Goal: Information Seeking & Learning: Learn about a topic

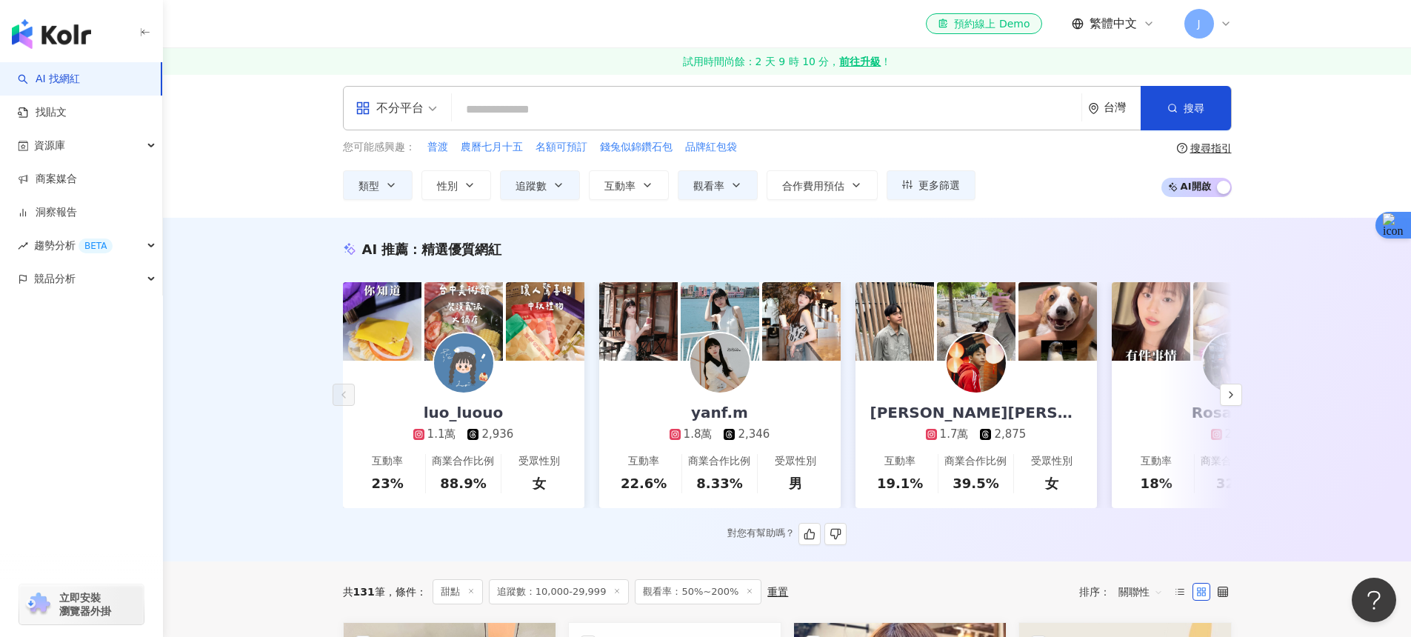
click at [990, 401] on div "李哲緯 Alan 이철위 1.7萬 2,875" at bounding box center [975, 401] width 241 height 81
click at [1223, 392] on button "button" at bounding box center [1231, 395] width 22 height 22
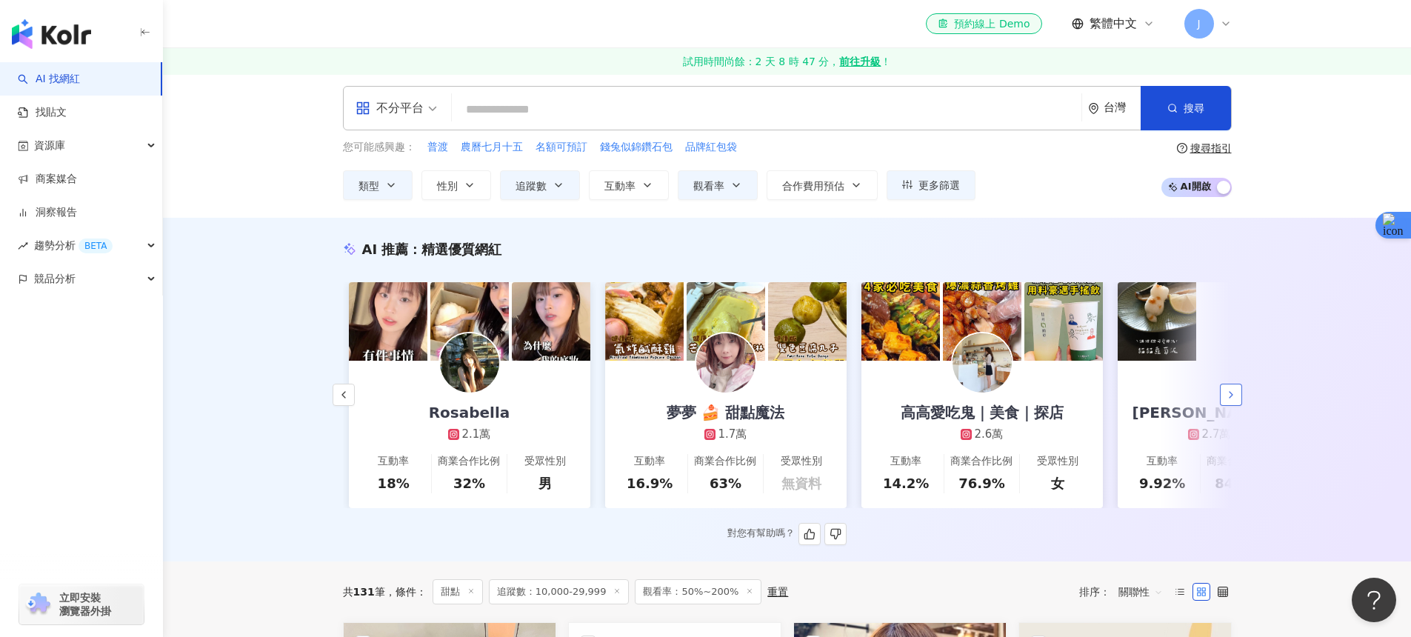
scroll to position [0, 769]
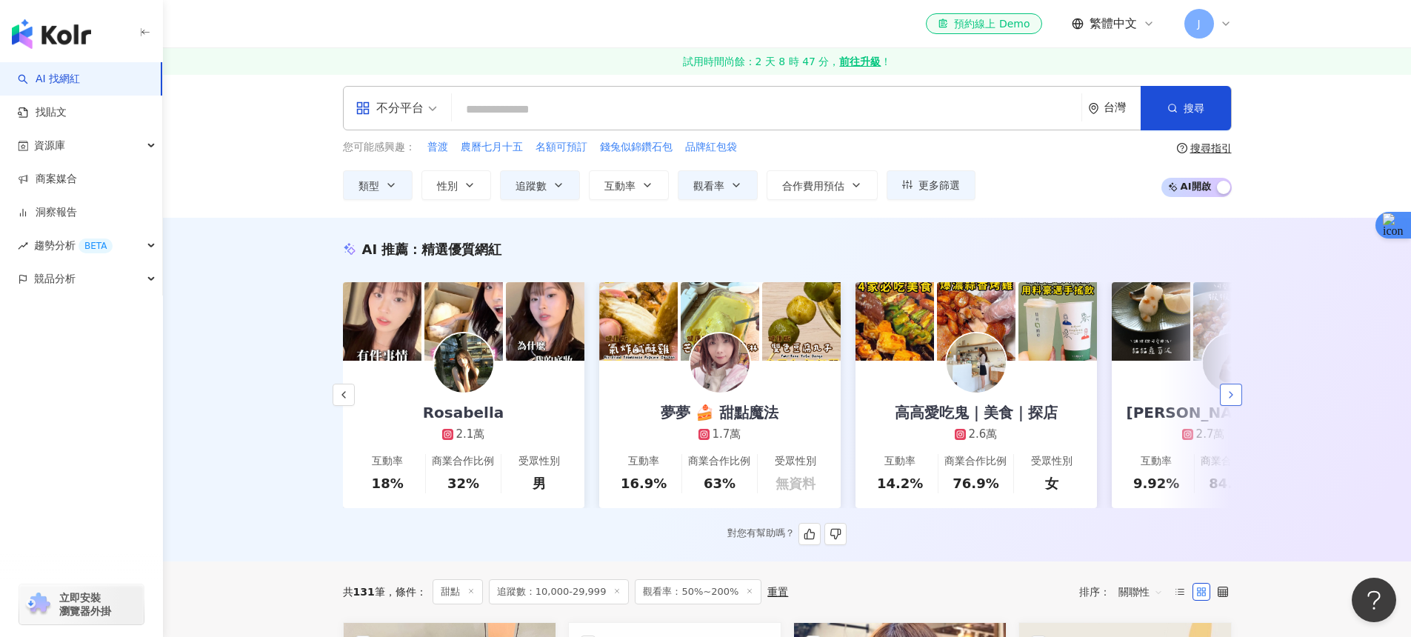
click at [1223, 392] on button "button" at bounding box center [1231, 395] width 22 height 22
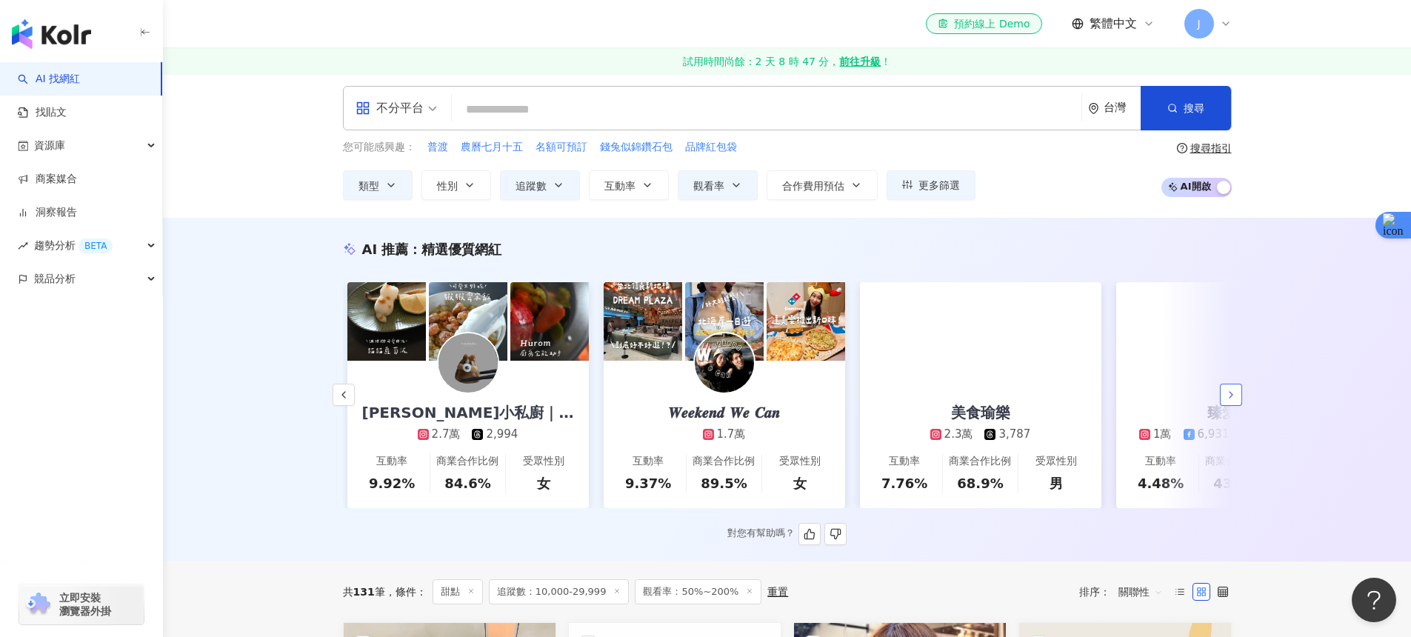
scroll to position [0, 1537]
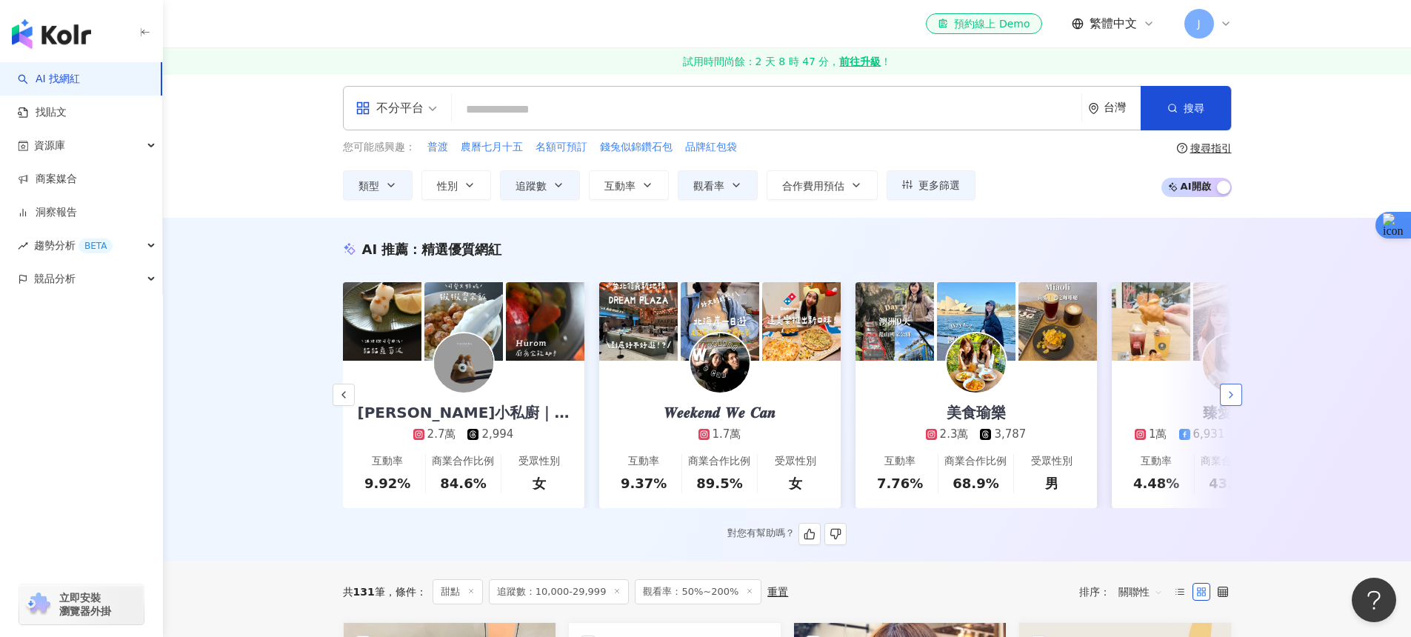
click at [1223, 392] on button "button" at bounding box center [1231, 395] width 22 height 22
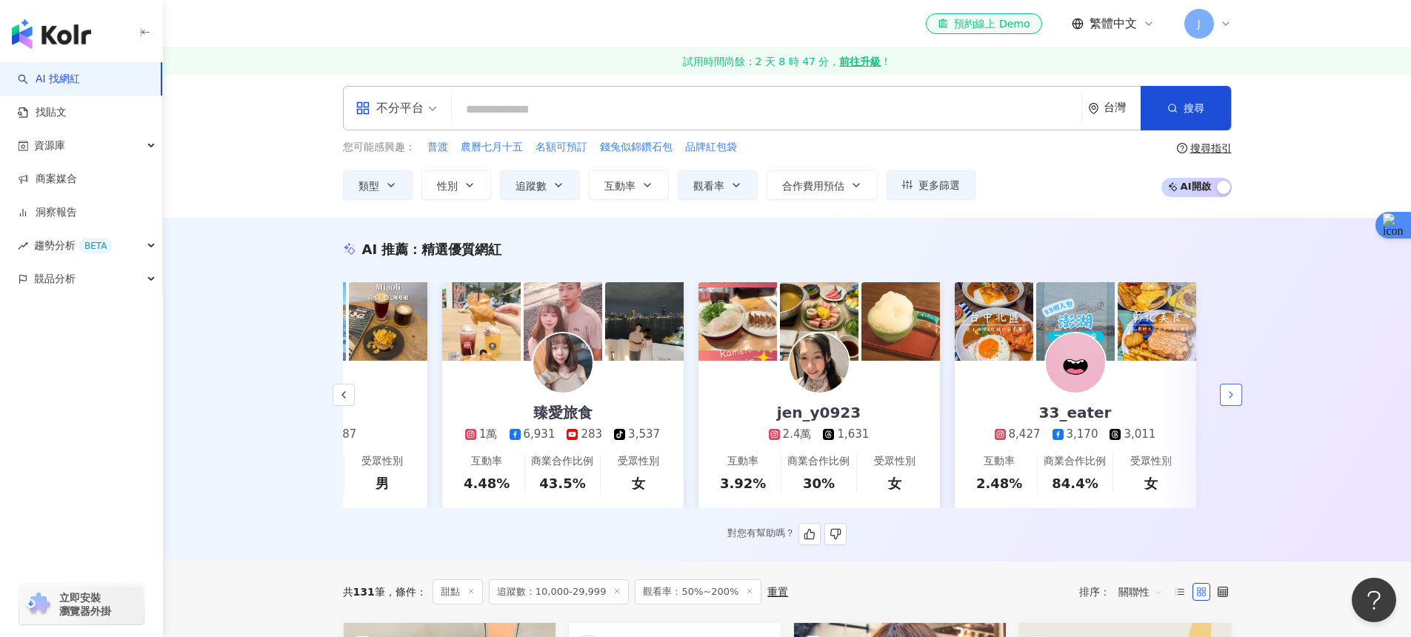
scroll to position [0, 2215]
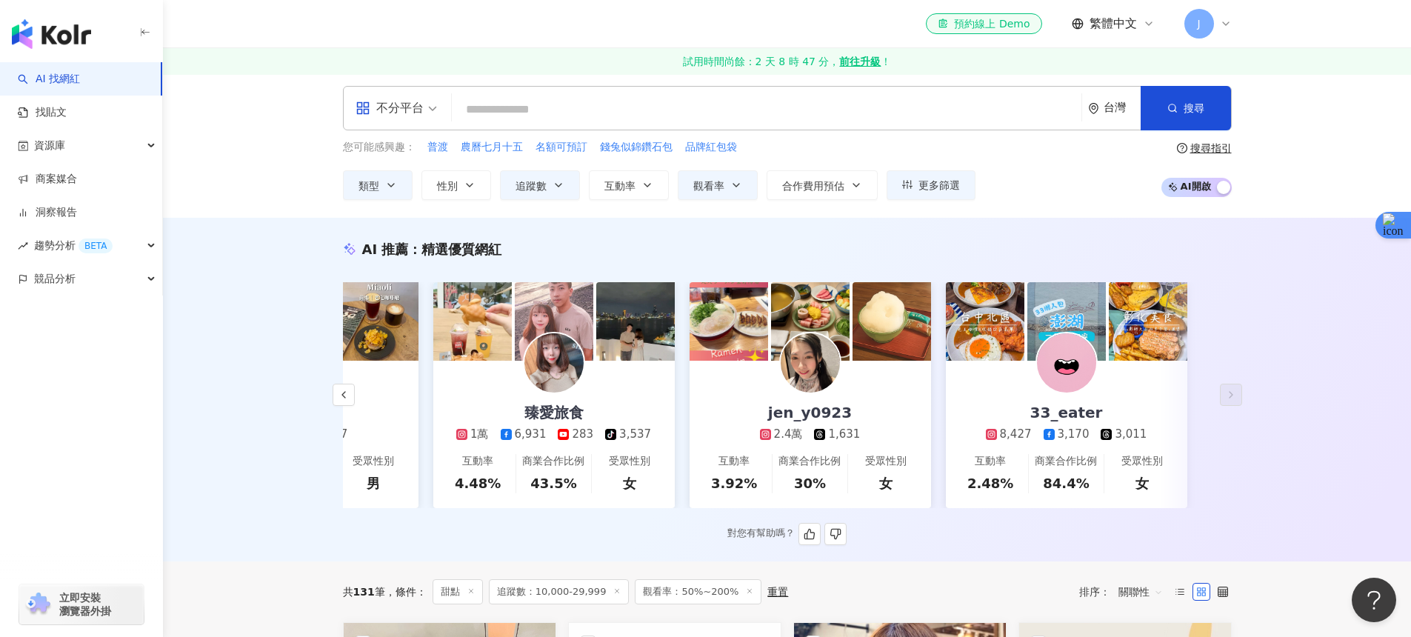
click at [863, 398] on div "jen_y0923 2.4萬 1,631" at bounding box center [810, 401] width 130 height 81
click at [343, 406] on button "button" at bounding box center [343, 395] width 22 height 22
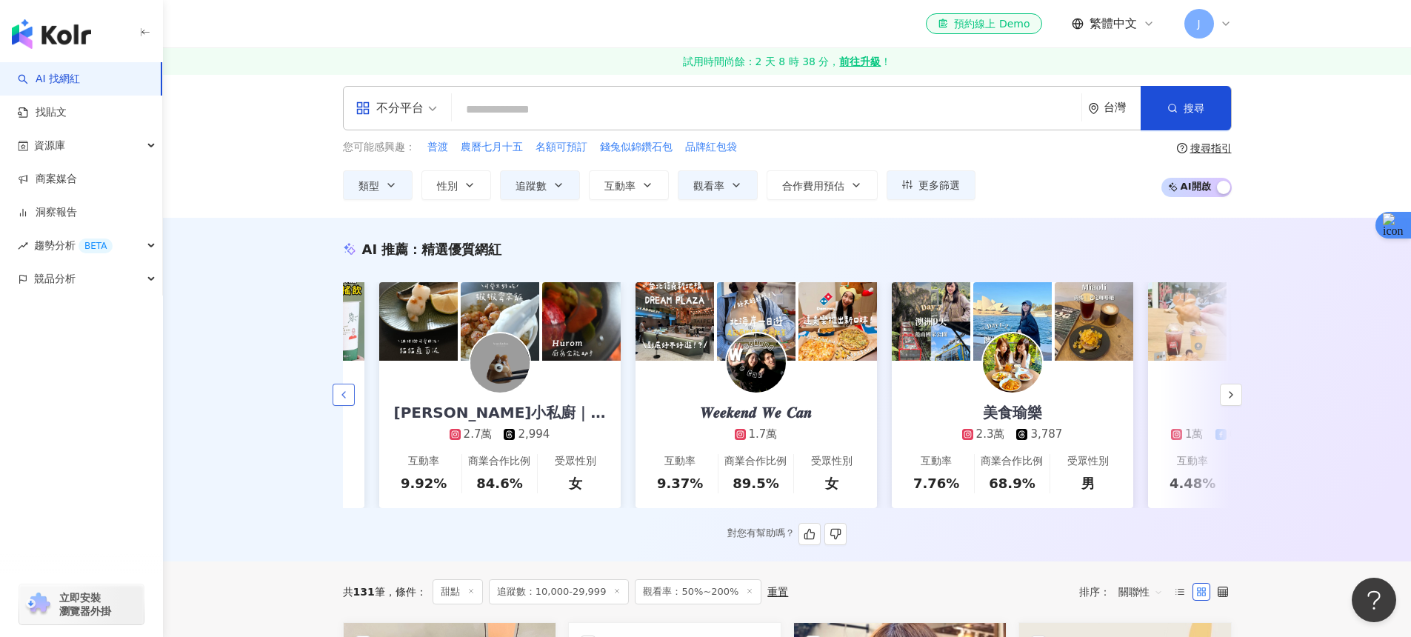
click at [344, 406] on button "button" at bounding box center [343, 395] width 22 height 22
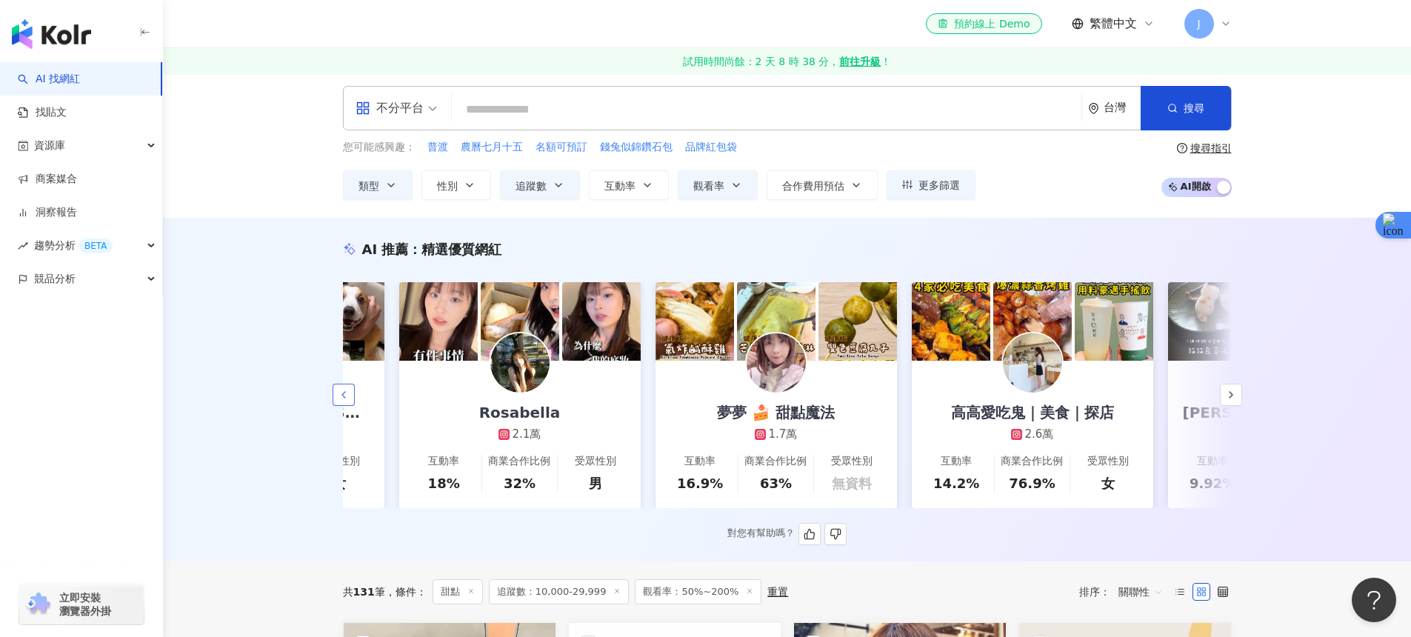
click at [344, 406] on button "button" at bounding box center [343, 395] width 22 height 22
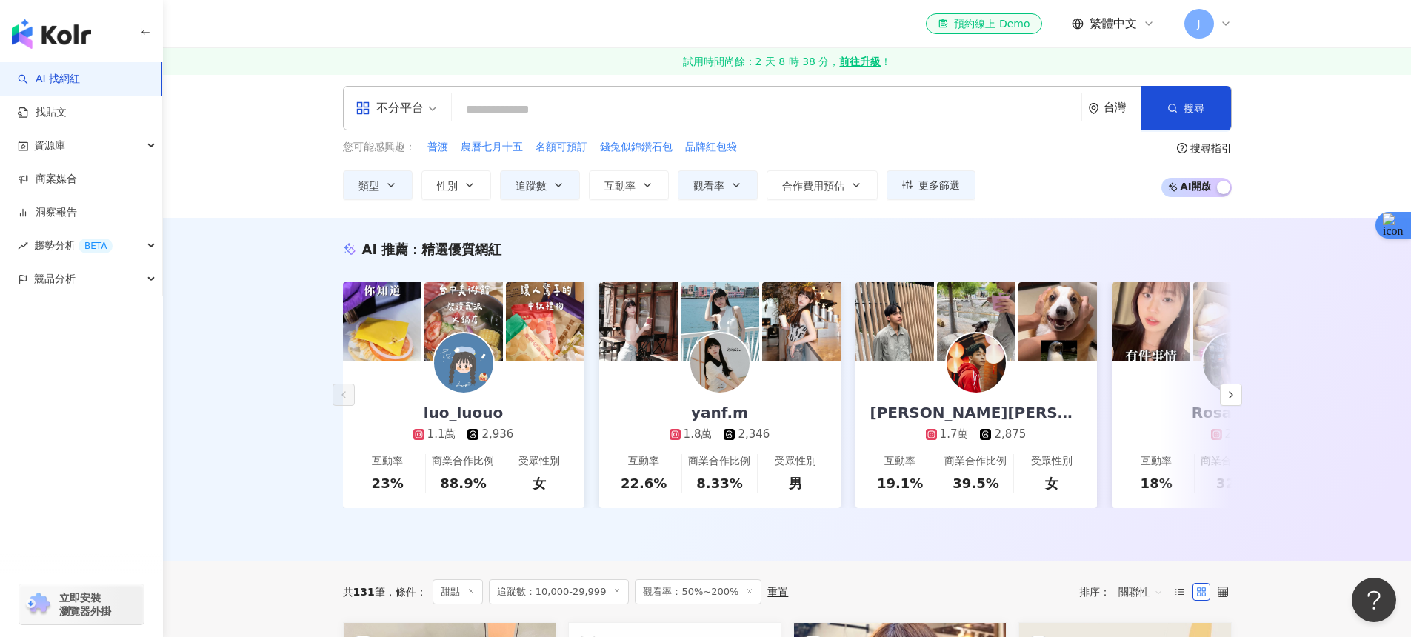
scroll to position [0, 0]
click at [1226, 396] on icon "button" at bounding box center [1231, 395] width 12 height 12
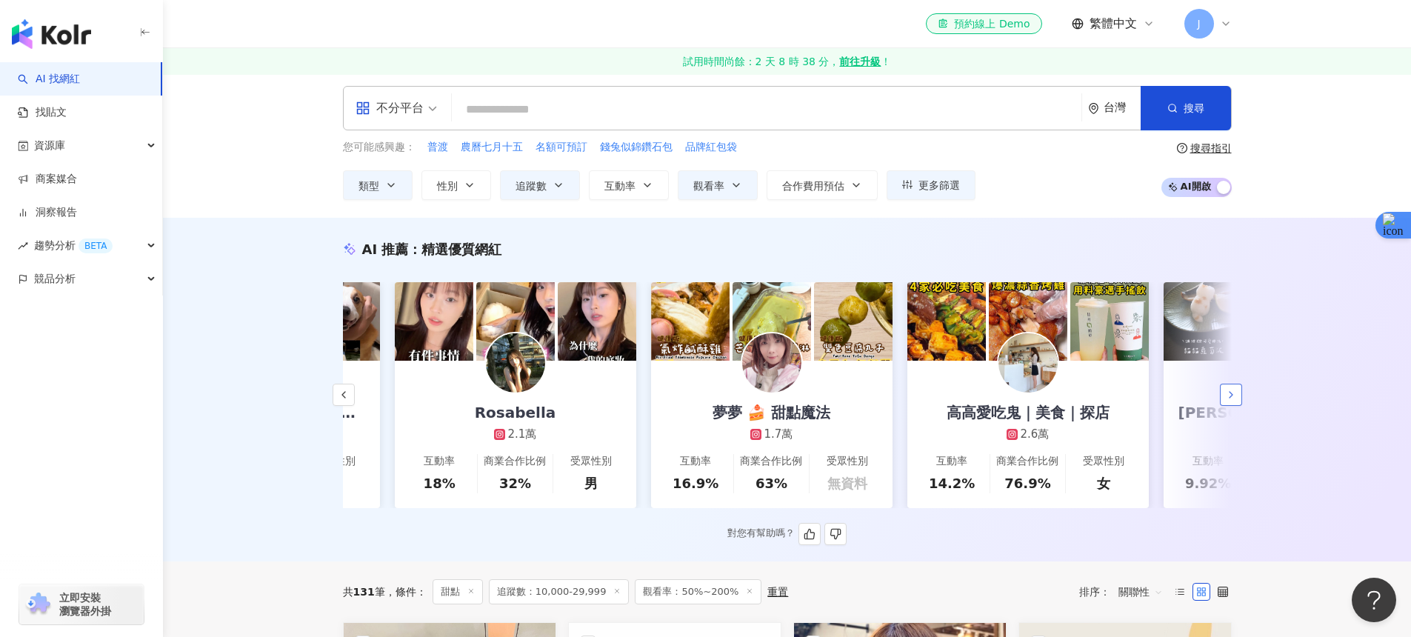
click at [1226, 396] on icon "button" at bounding box center [1231, 395] width 12 height 12
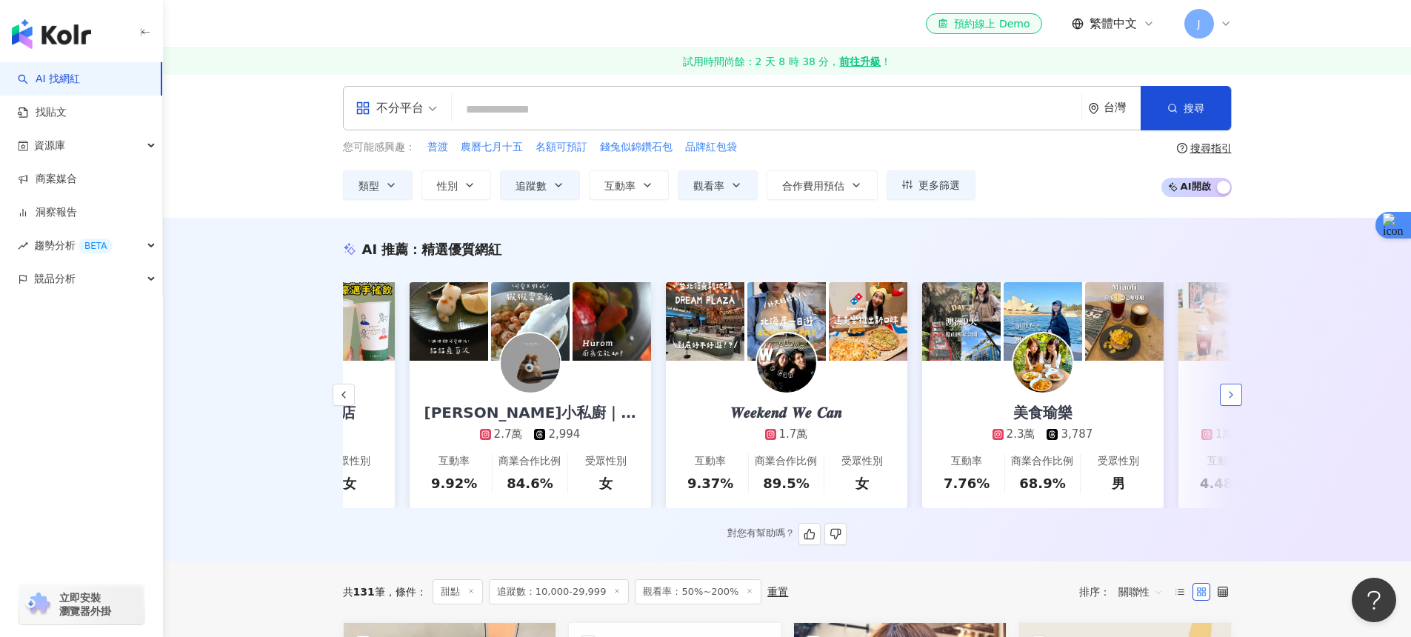
click at [1226, 396] on icon "button" at bounding box center [1231, 395] width 12 height 12
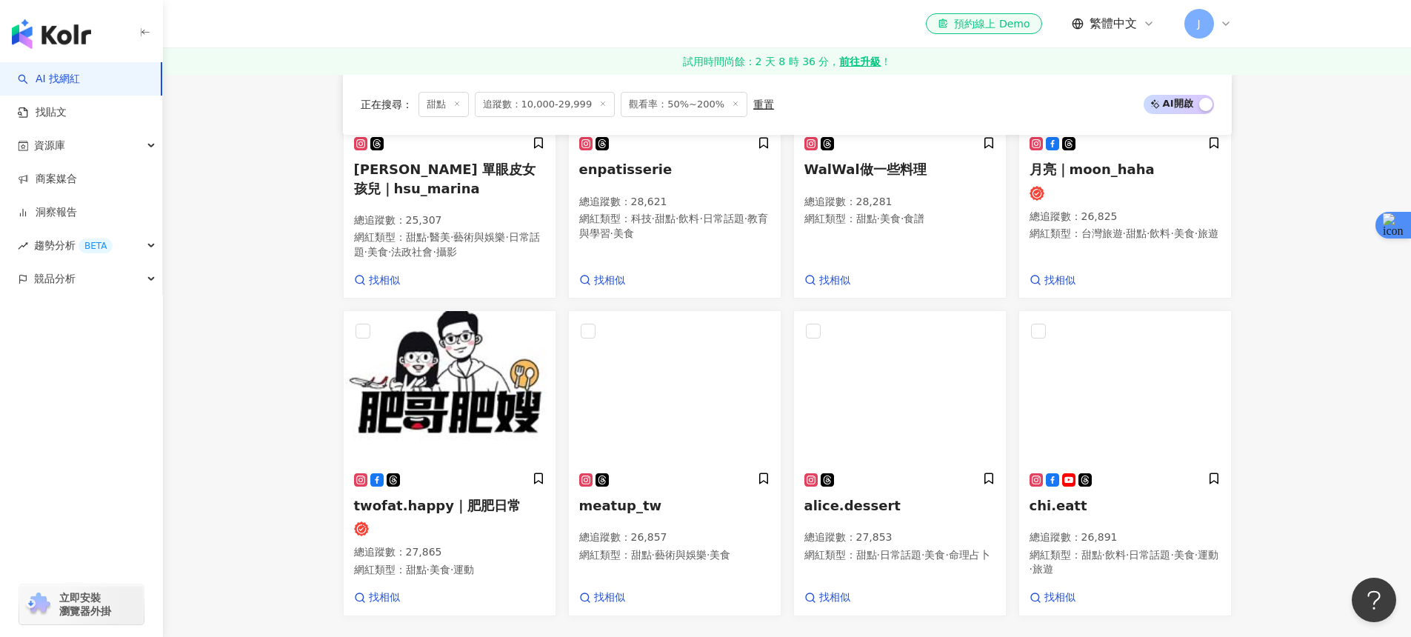
scroll to position [1124, 0]
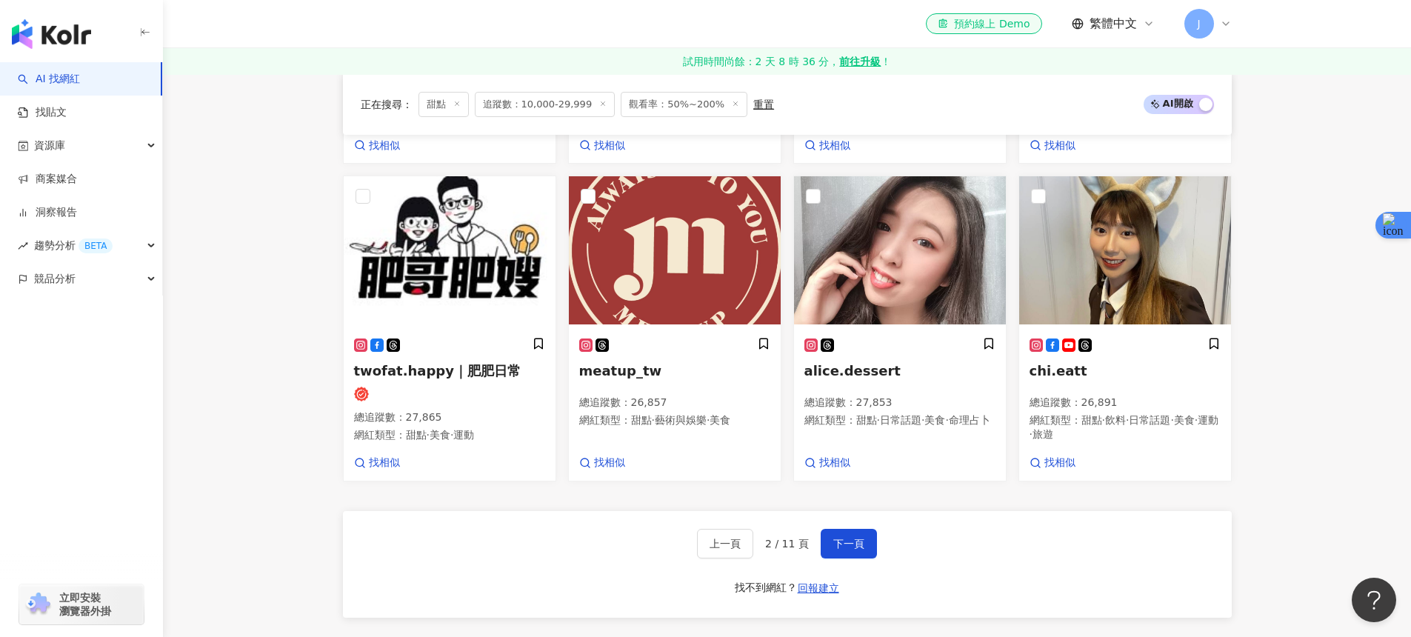
click at [815, 558] on div "上一頁 2 / 11 頁 下一頁" at bounding box center [787, 544] width 180 height 30
click at [859, 558] on button "下一頁" at bounding box center [848, 544] width 56 height 30
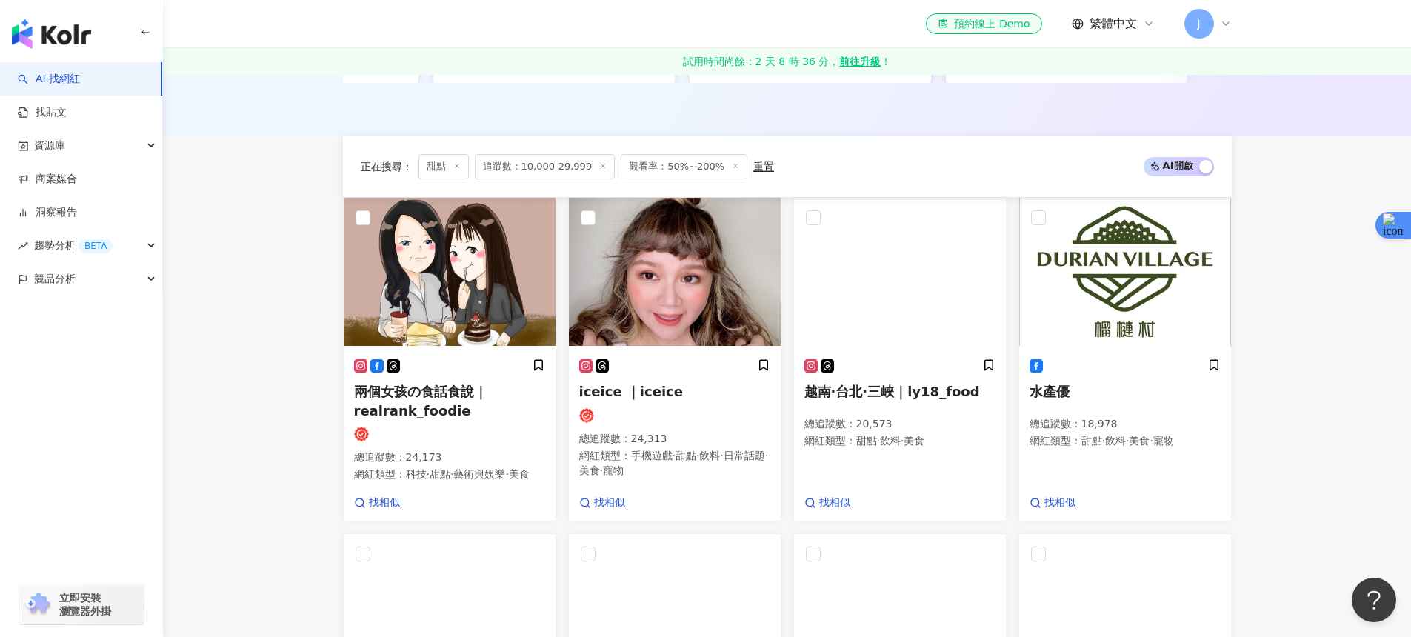
scroll to position [775, 0]
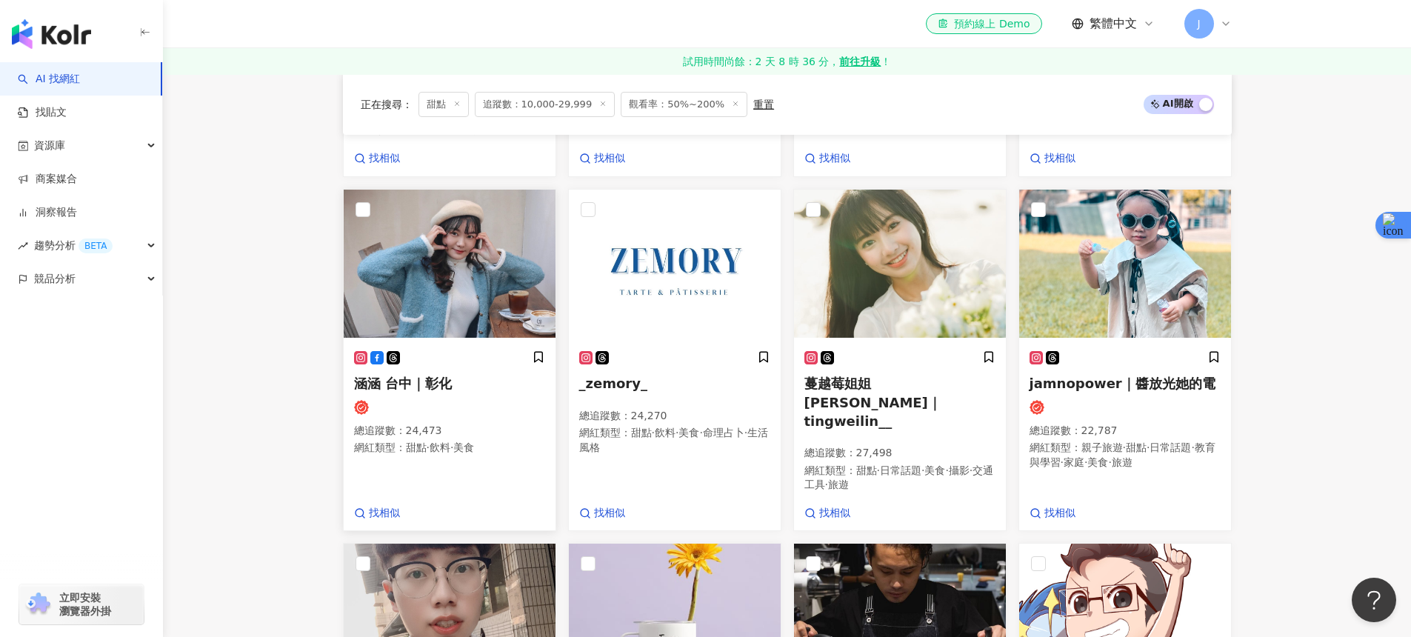
click at [386, 391] on span "涵涵 台中｜彰化" at bounding box center [403, 383] width 98 height 16
click at [929, 417] on div "蔓越莓姐姐 庭薇｜tingweilin__ 總追蹤數 ： 27,498 網紅類型 ： 甜點 · 日常話題 · 美食 · 攝影 · 交通工具 · 旅遊" at bounding box center [899, 427] width 191 height 155
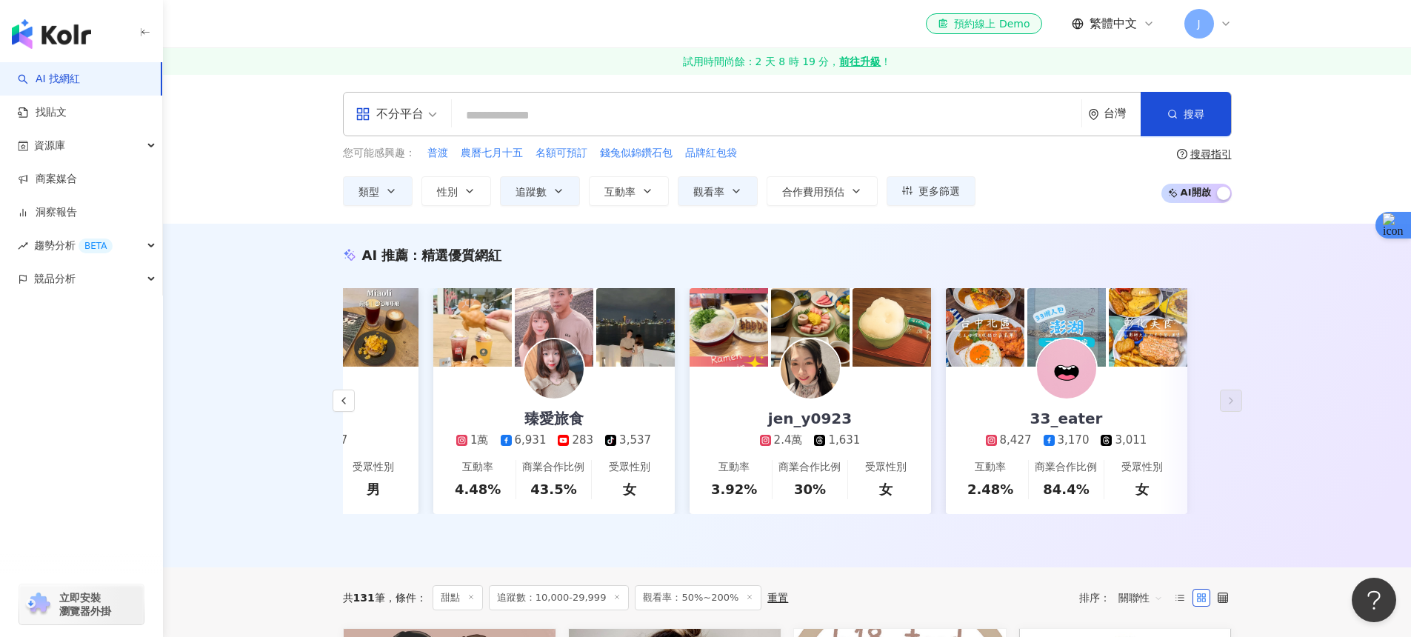
scroll to position [2, 0]
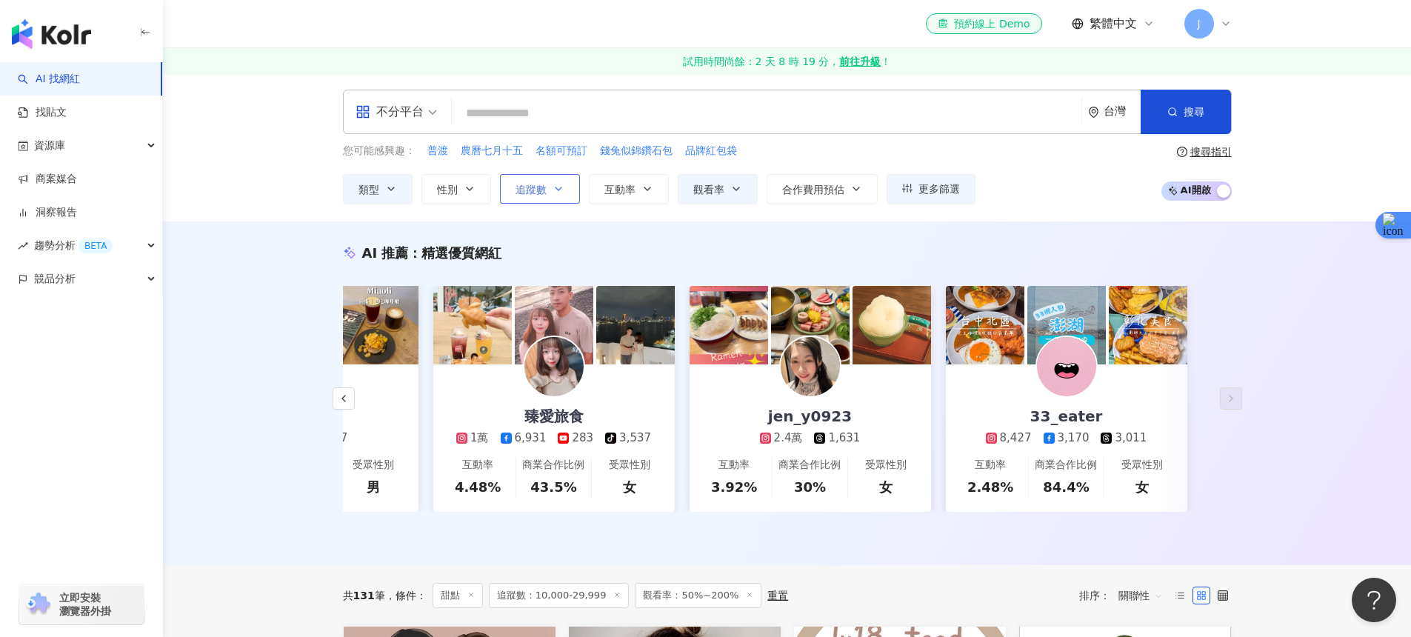
click at [565, 194] on button "追蹤數" at bounding box center [540, 189] width 80 height 30
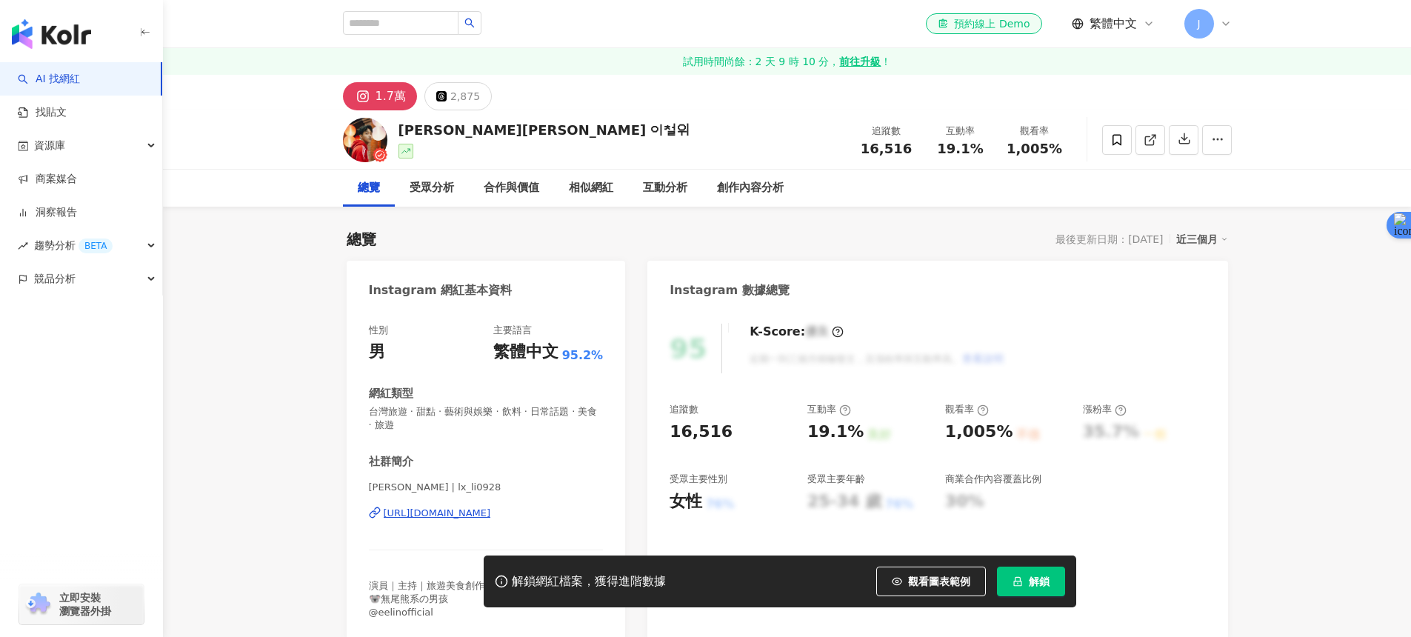
click at [447, 515] on div "[URL][DOMAIN_NAME]" at bounding box center [437, 512] width 107 height 13
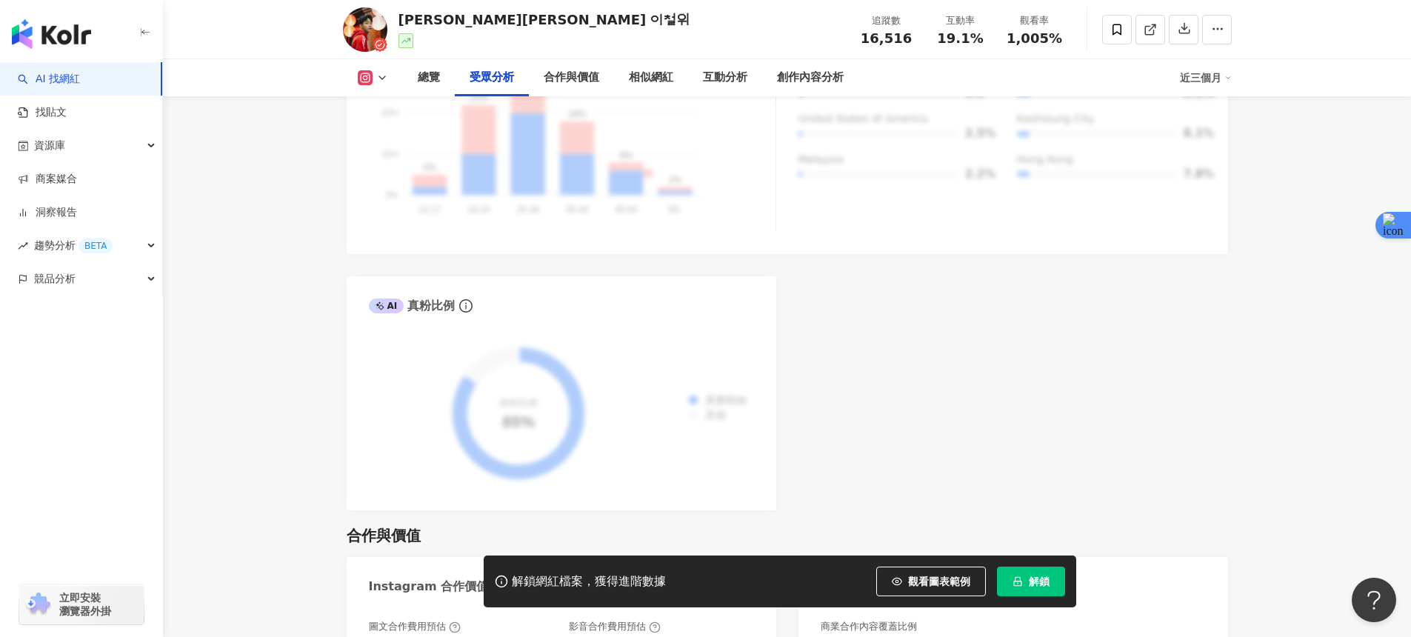
scroll to position [1947, 0]
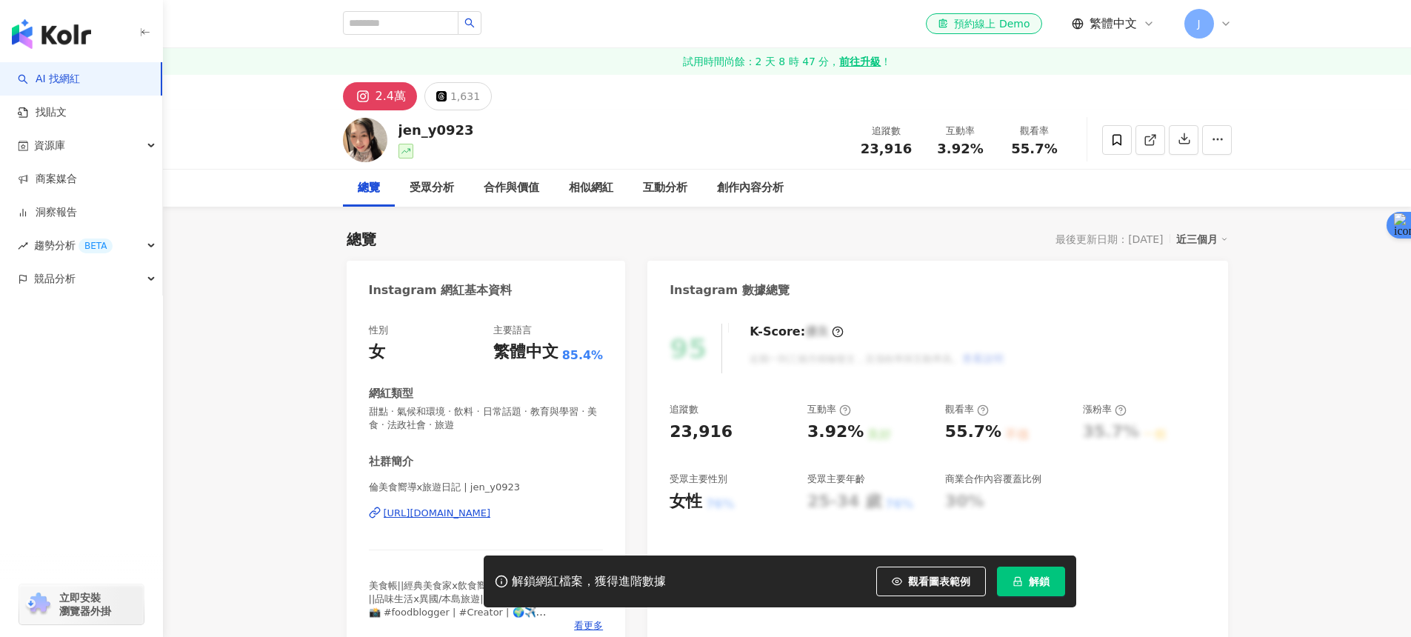
scroll to position [11, 0]
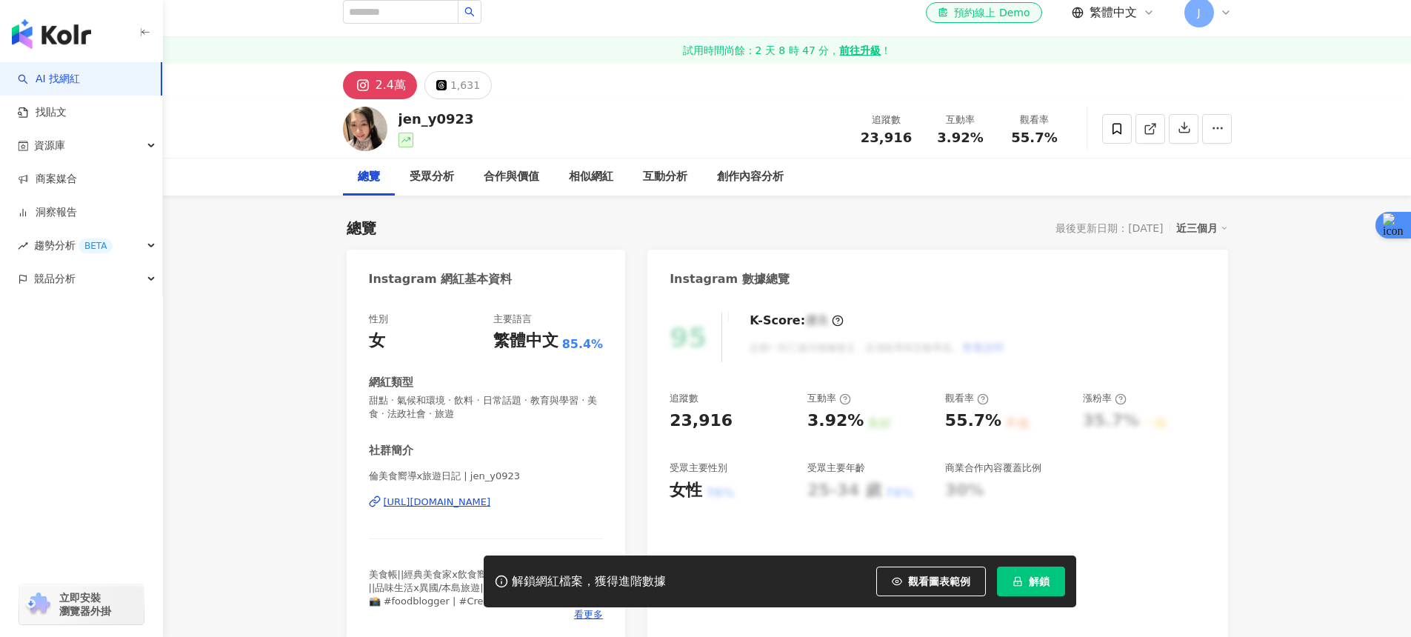
click at [491, 504] on div "https://www.instagram.com/jen_y0923/" at bounding box center [437, 501] width 107 height 13
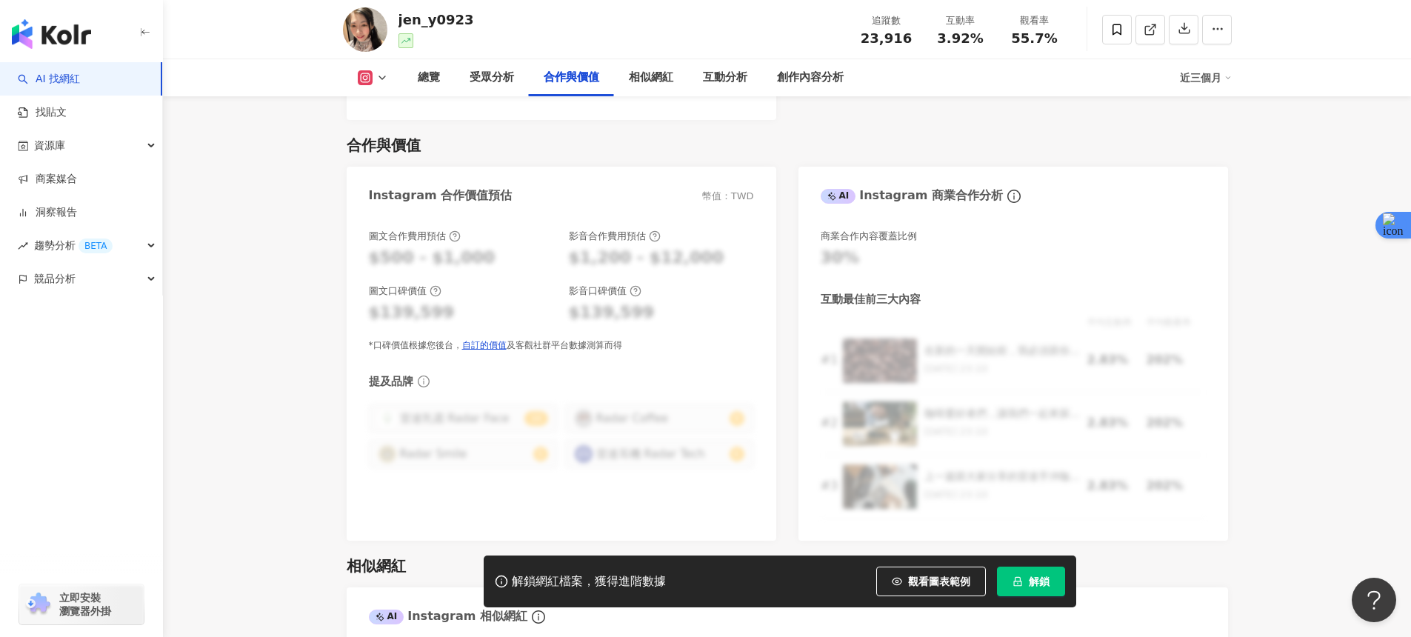
scroll to position [2061, 0]
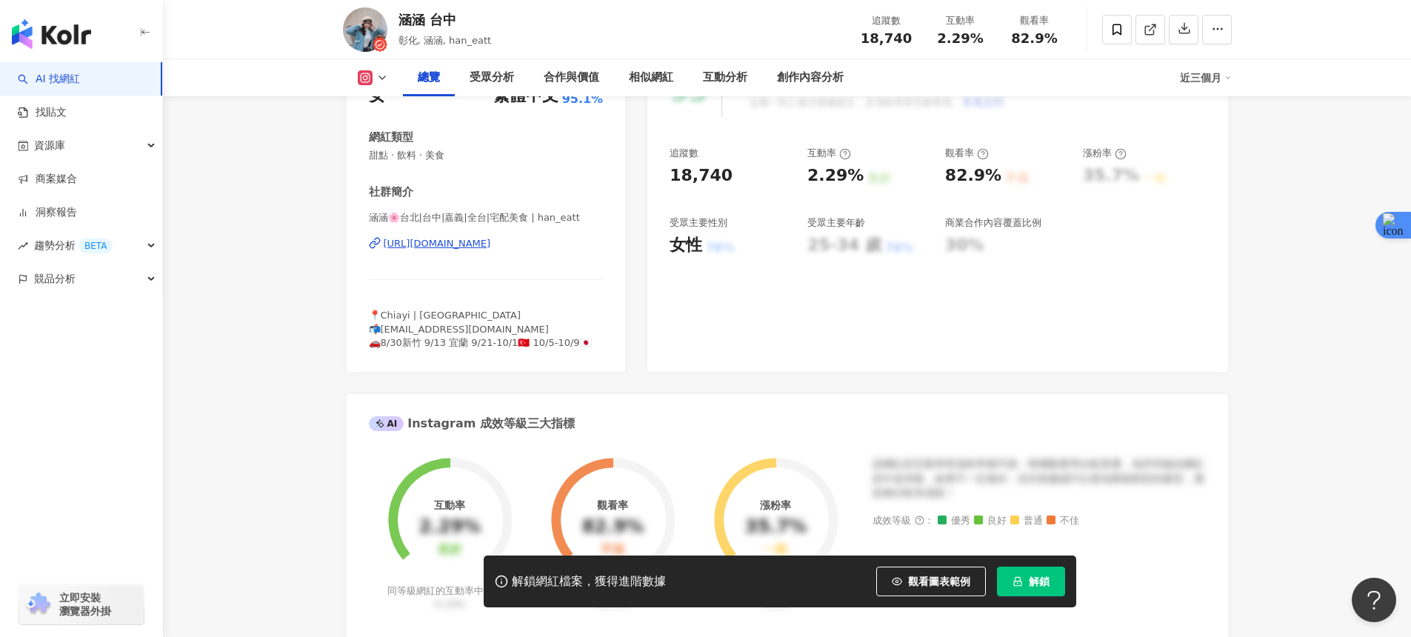
scroll to position [88, 0]
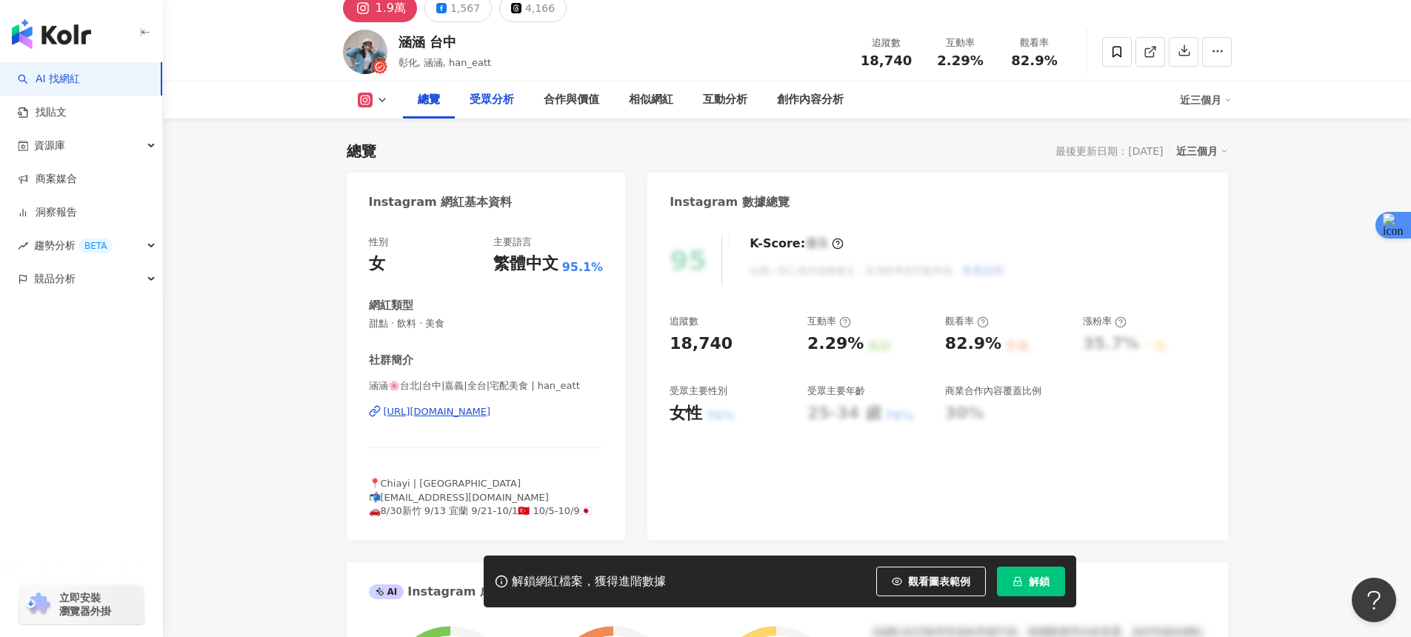
click at [482, 95] on div "受眾分析" at bounding box center [491, 100] width 44 height 18
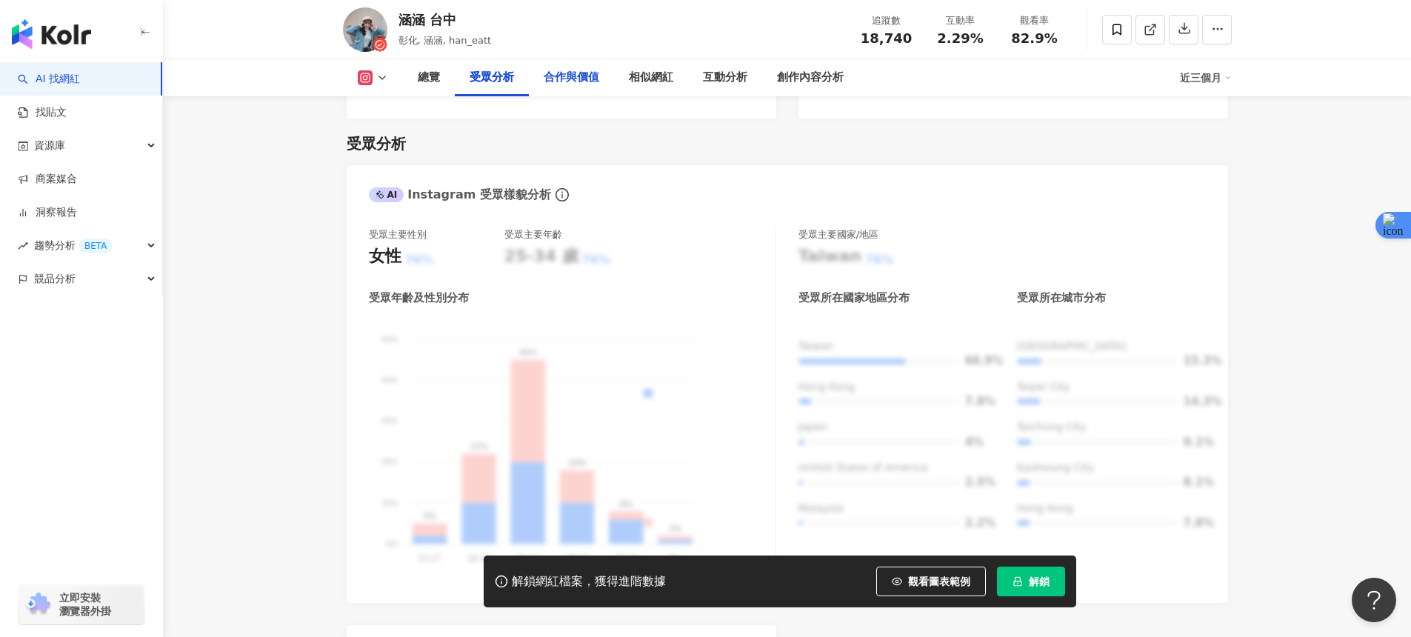
click at [579, 70] on div "合作與價值" at bounding box center [572, 78] width 56 height 18
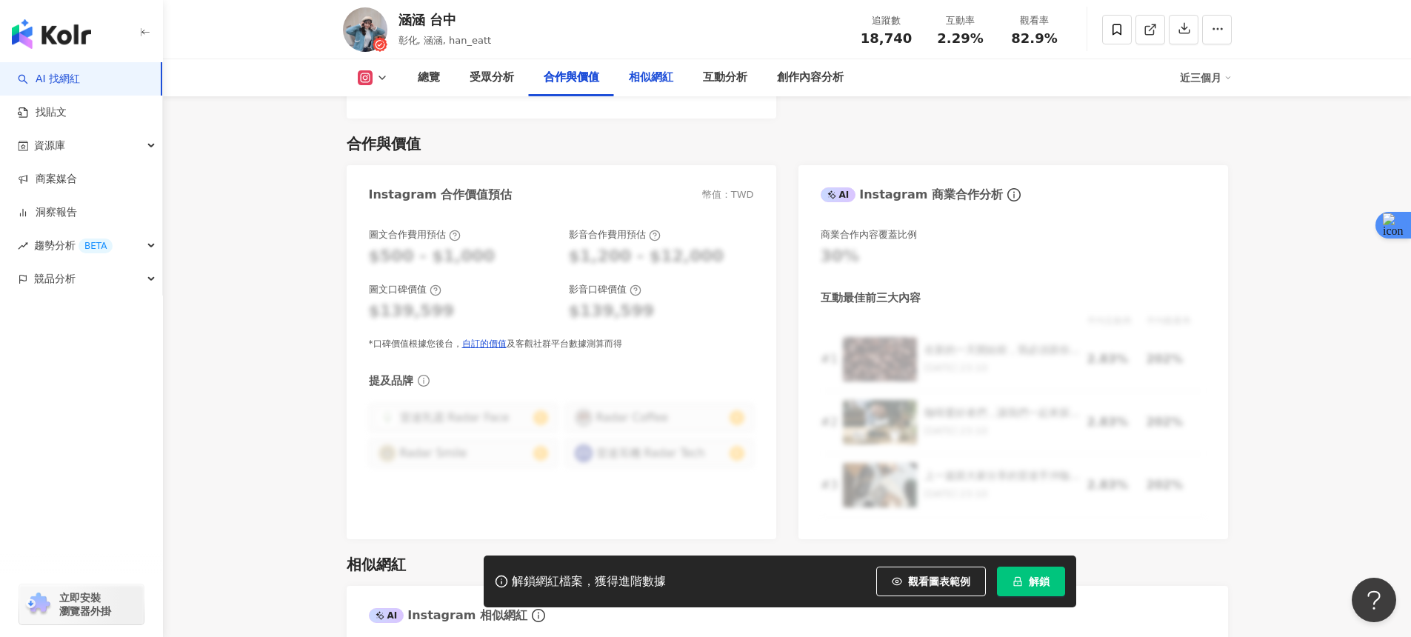
click at [656, 96] on div "相似網紅" at bounding box center [651, 77] width 74 height 37
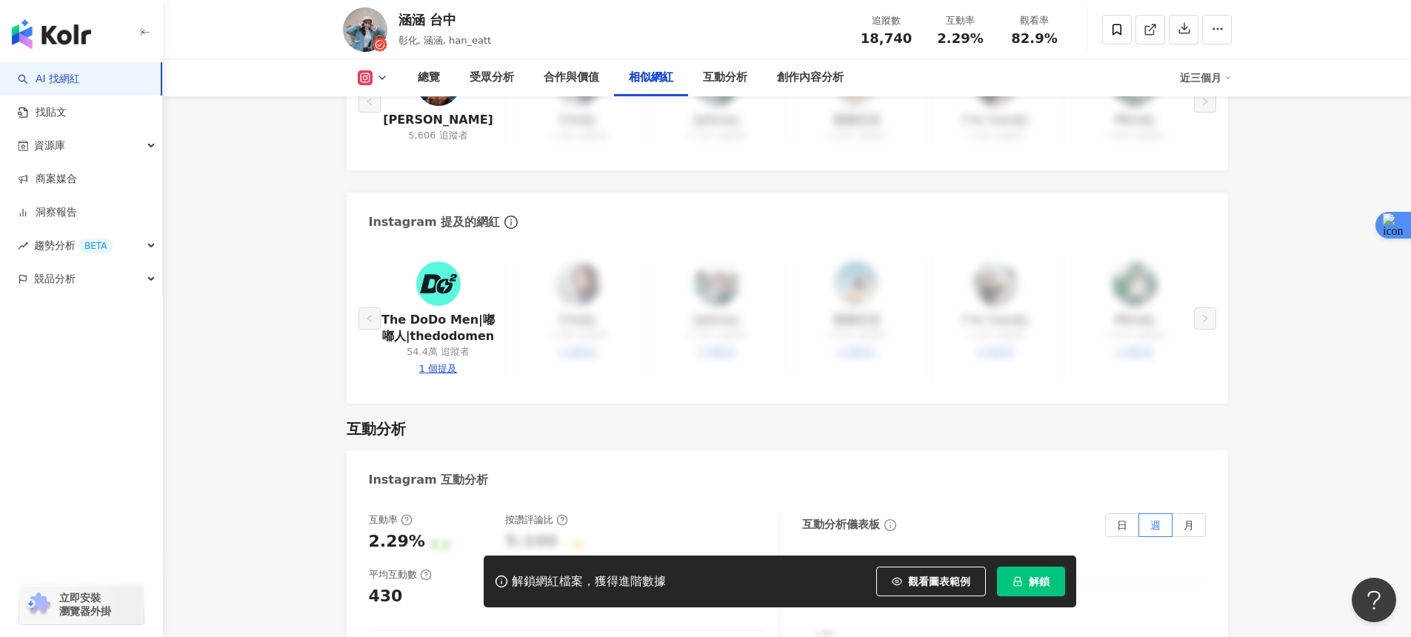
scroll to position [2676, 0]
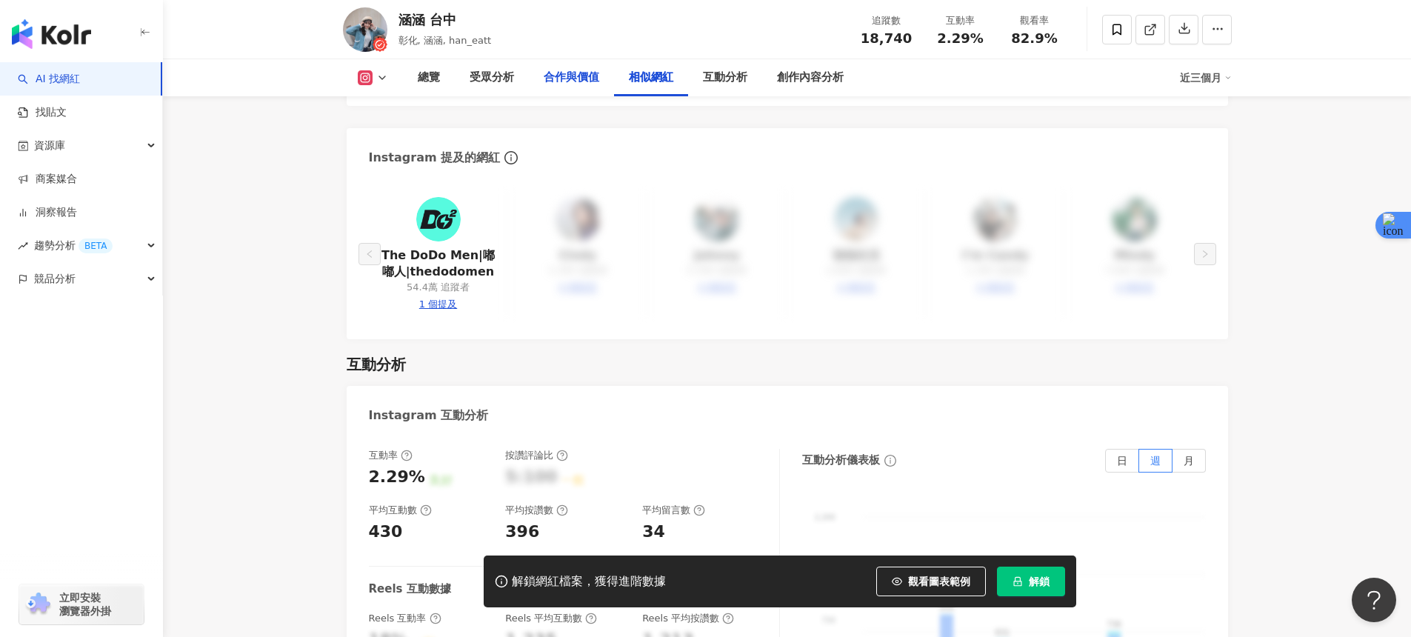
click at [538, 70] on div "合作與價值" at bounding box center [571, 77] width 85 height 37
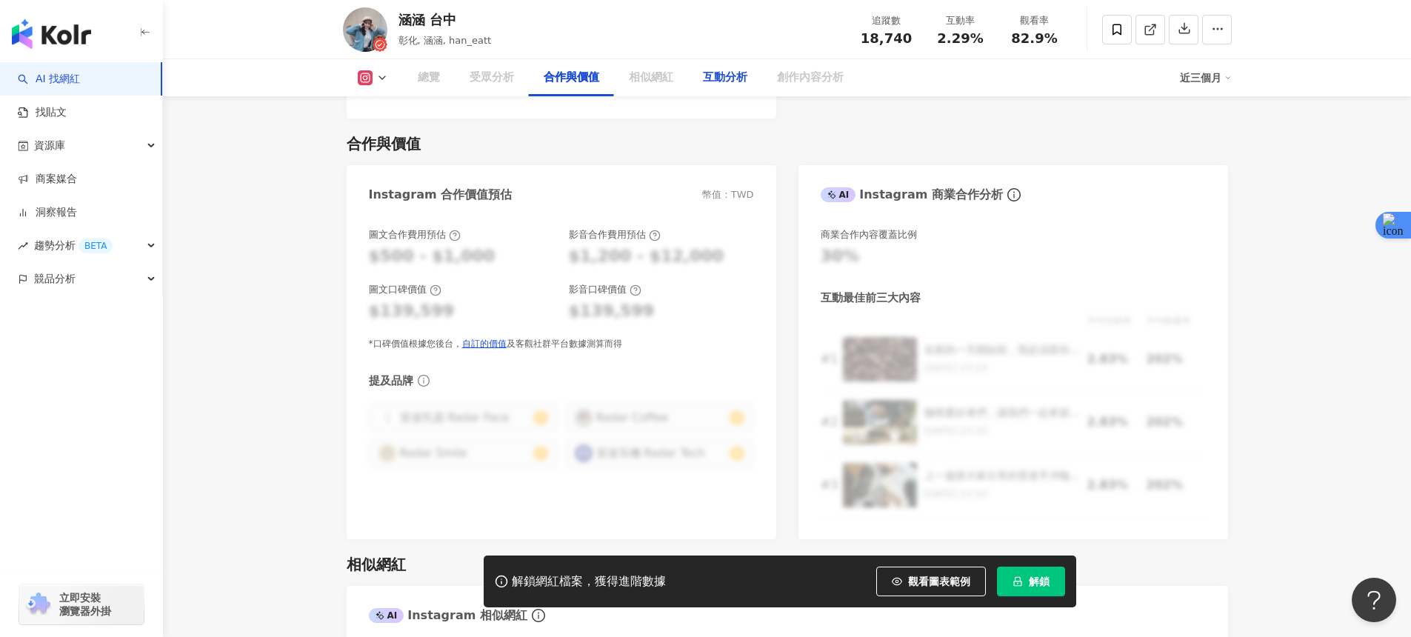
click at [735, 72] on div "互動分析" at bounding box center [725, 78] width 44 height 18
click at [734, 73] on div "互動分析" at bounding box center [725, 78] width 44 height 18
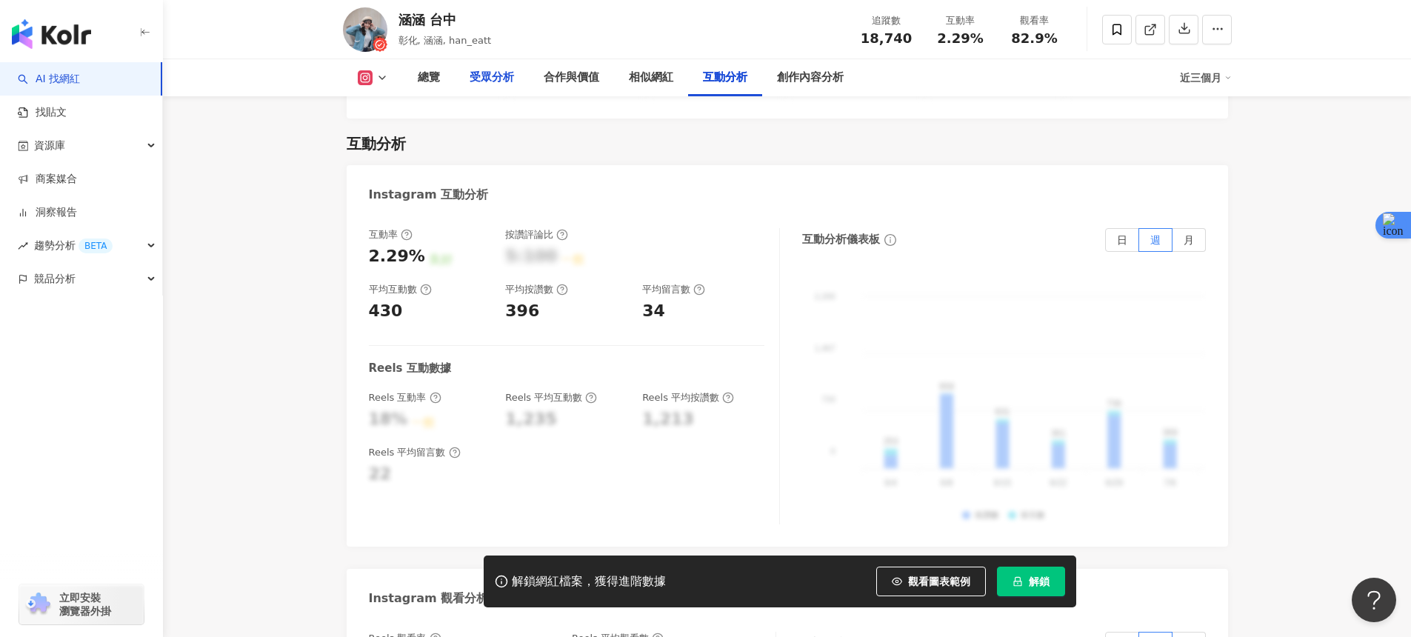
click at [559, 87] on div "合作與價值" at bounding box center [571, 77] width 85 height 37
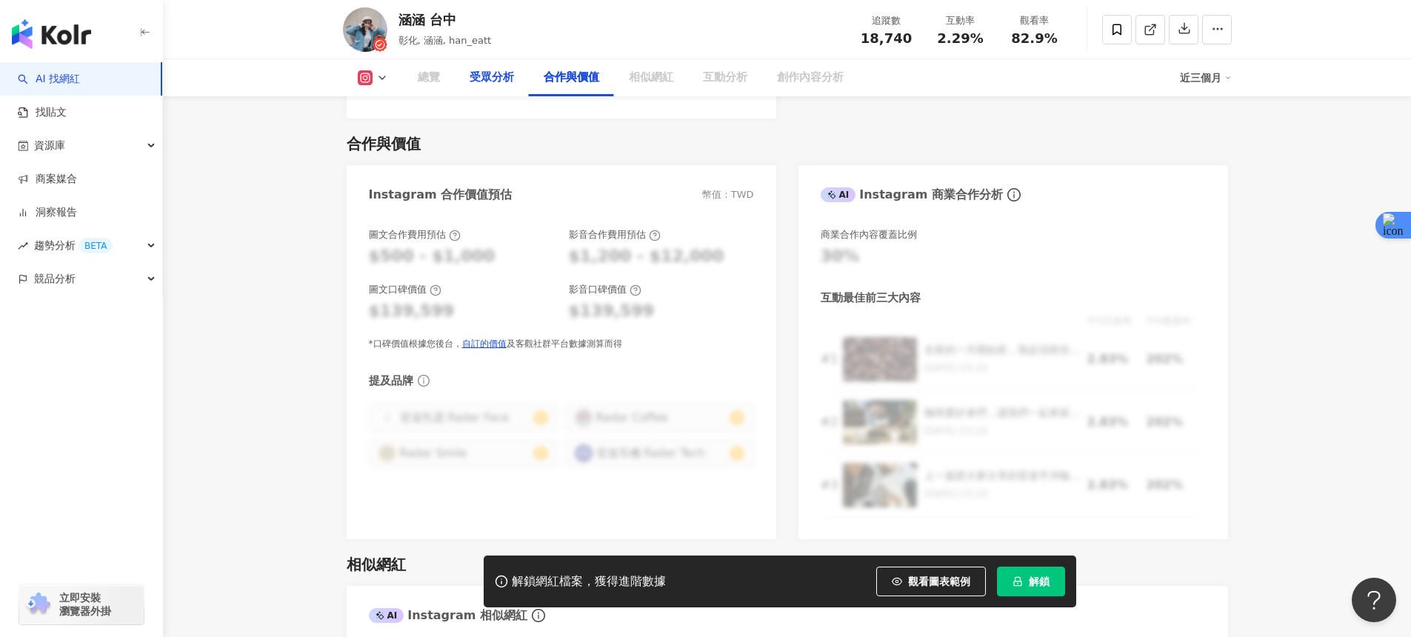
click at [495, 84] on div "受眾分析" at bounding box center [491, 78] width 44 height 18
click at [462, 78] on div "受眾分析" at bounding box center [492, 77] width 74 height 37
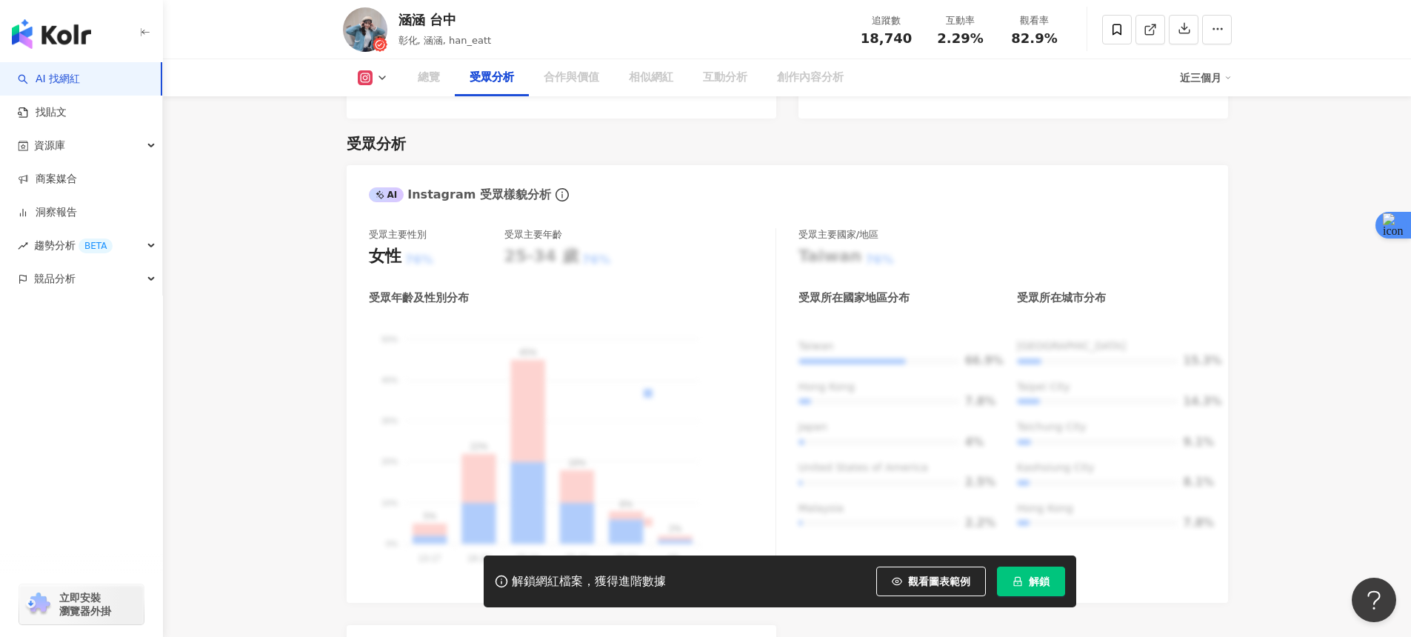
drag, startPoint x: 471, startPoint y: 81, endPoint x: 462, endPoint y: 84, distance: 9.6
click at [471, 81] on div "受眾分析" at bounding box center [491, 78] width 44 height 18
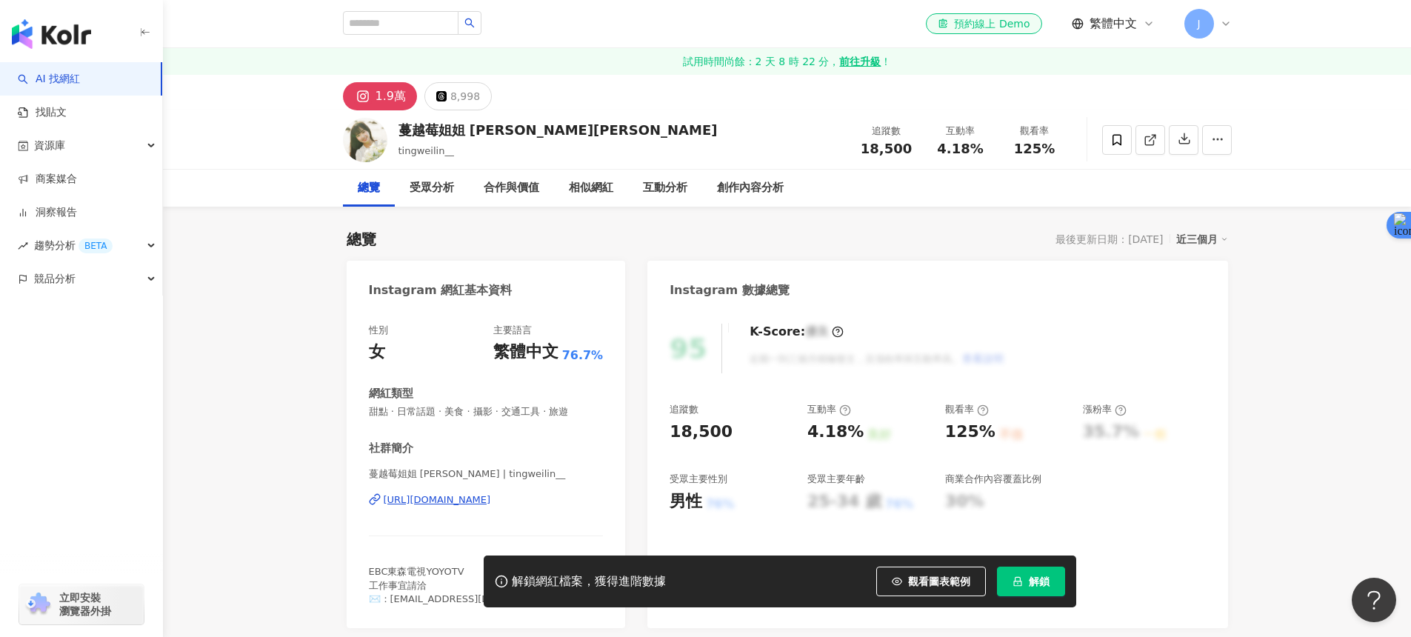
click at [460, 494] on div "[URL][DOMAIN_NAME]" at bounding box center [437, 499] width 107 height 13
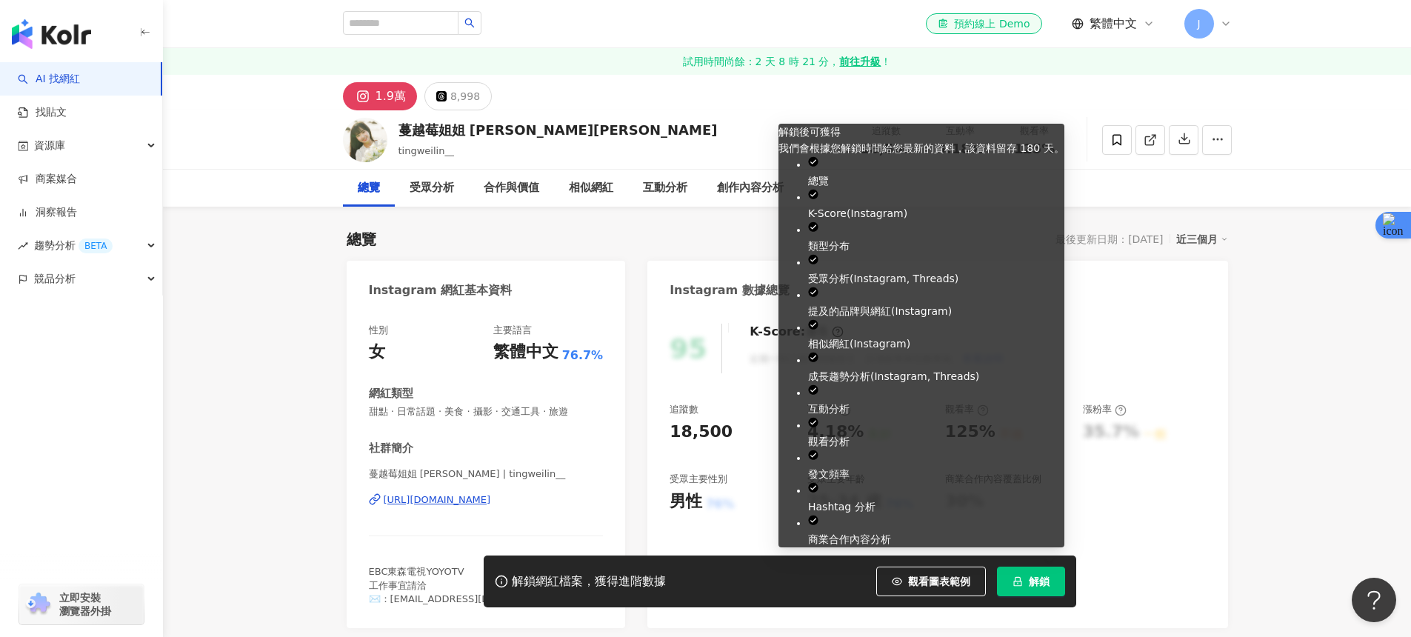
click at [1011, 572] on button "解鎖" at bounding box center [1031, 581] width 68 height 30
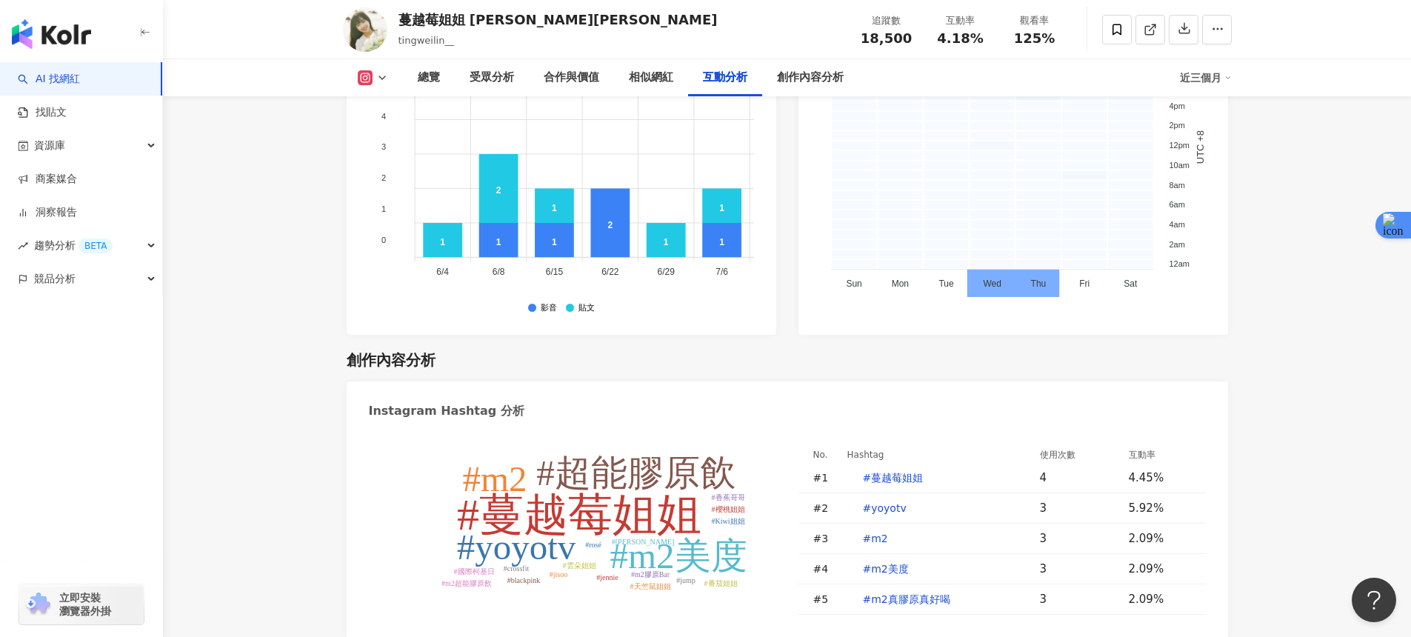
scroll to position [4067, 0]
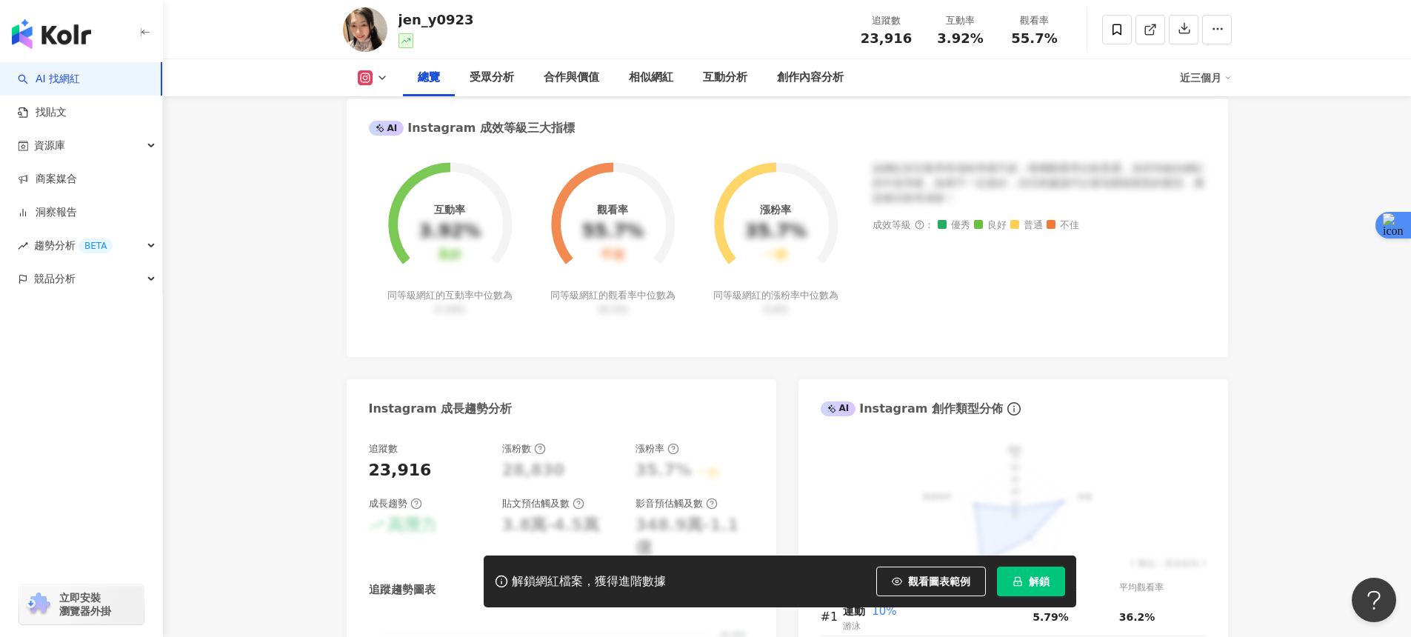
scroll to position [175, 0]
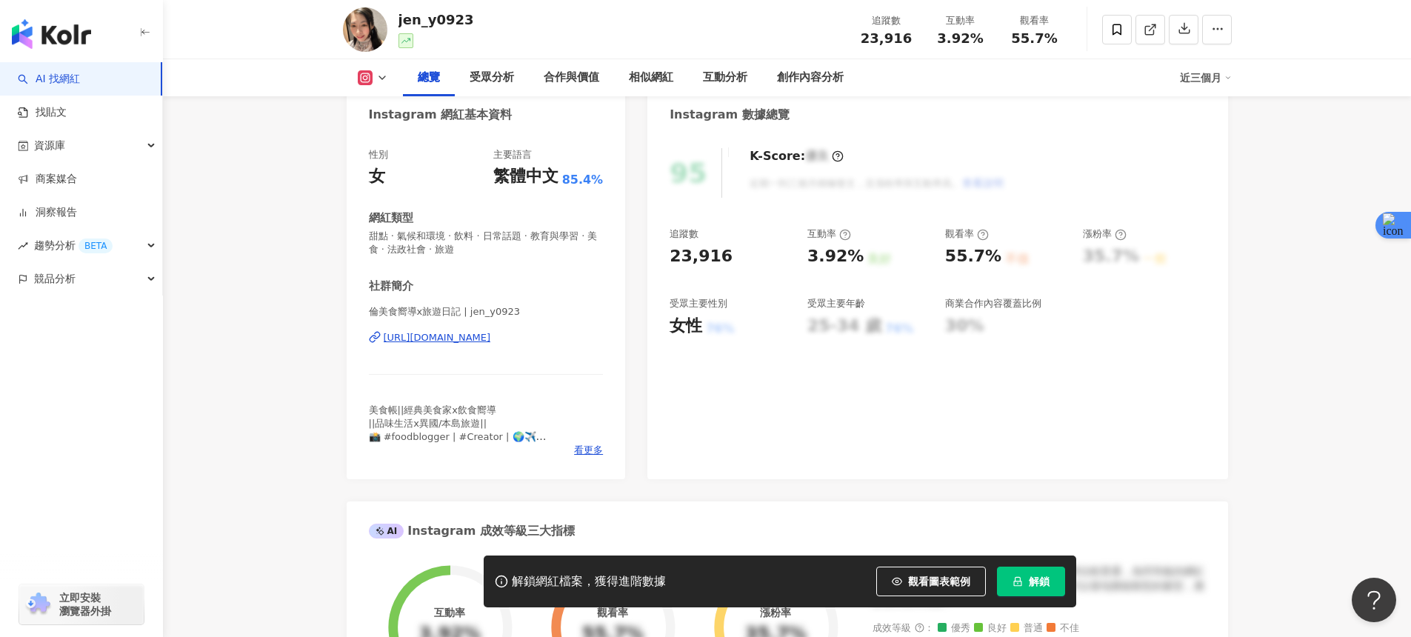
click at [469, 336] on div "https://www.instagram.com/jen_y0923/" at bounding box center [437, 337] width 107 height 13
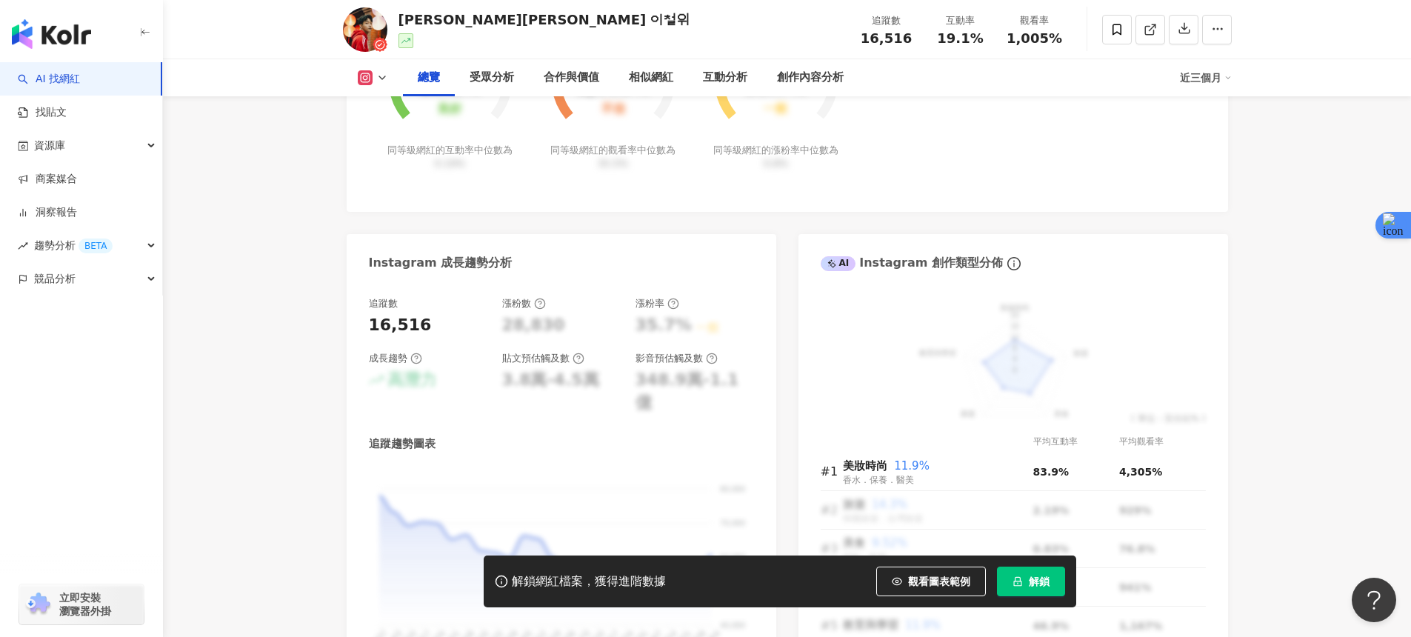
scroll to position [336, 0]
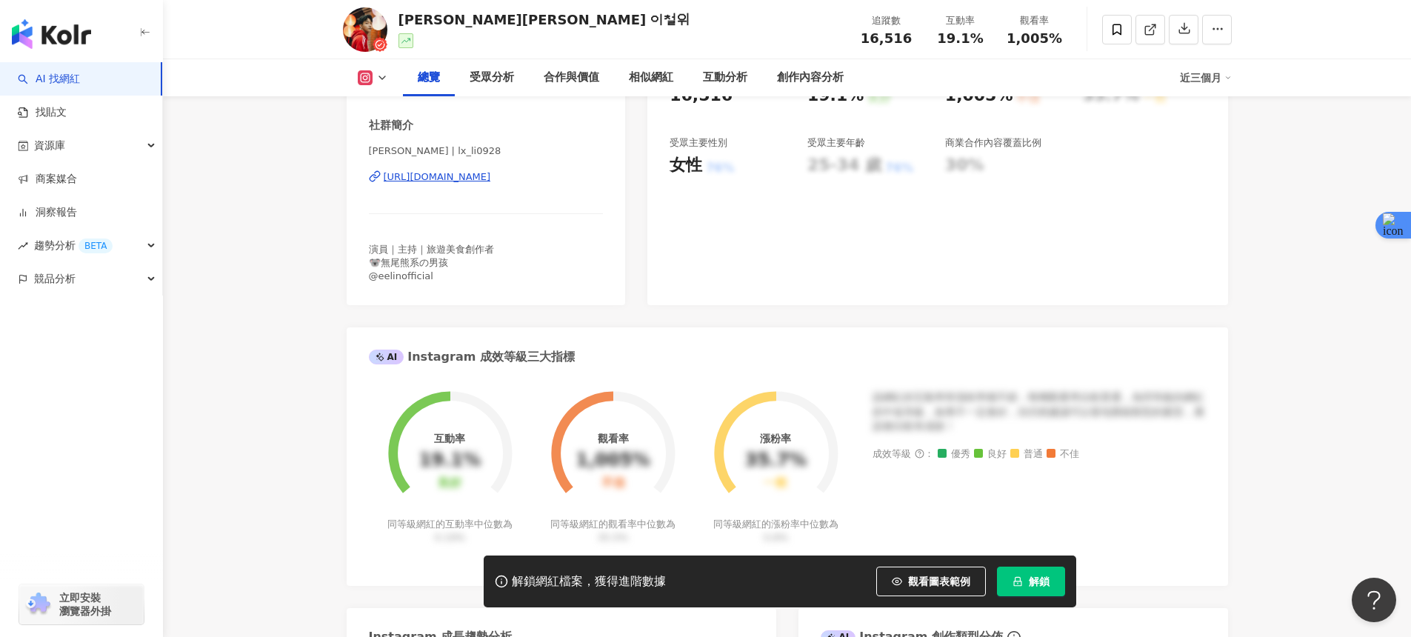
click at [491, 175] on div "[URL][DOMAIN_NAME]" at bounding box center [437, 176] width 107 height 13
